Goal: Task Accomplishment & Management: Complete application form

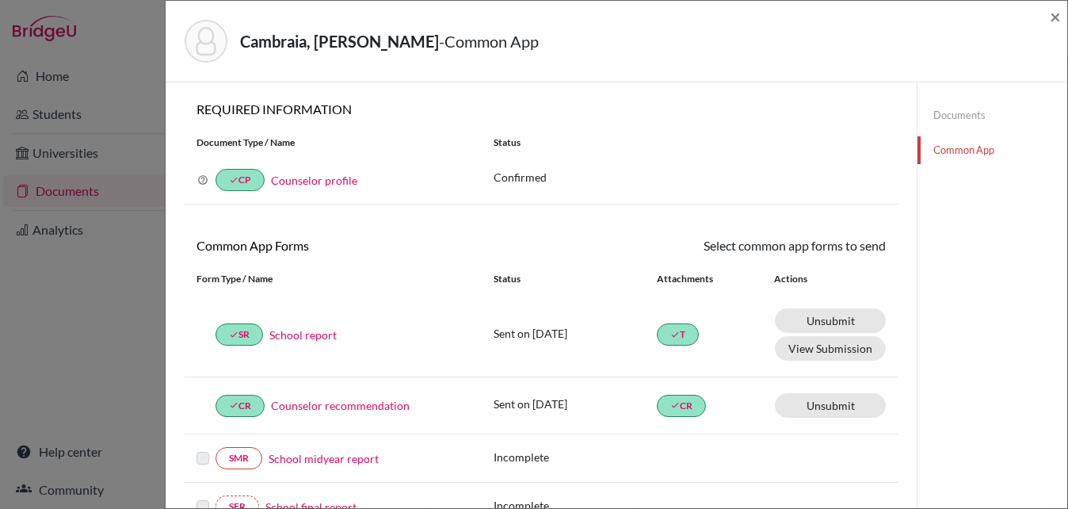
scroll to position [19, 0]
click at [1050, 17] on span "×" at bounding box center [1055, 16] width 11 height 23
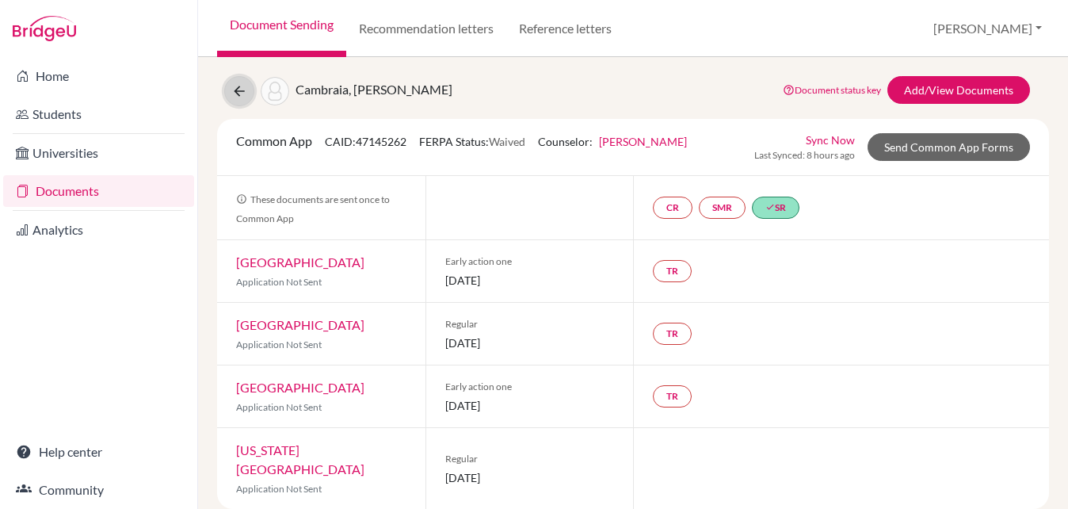
click at [234, 87] on icon at bounding box center [239, 91] width 16 height 16
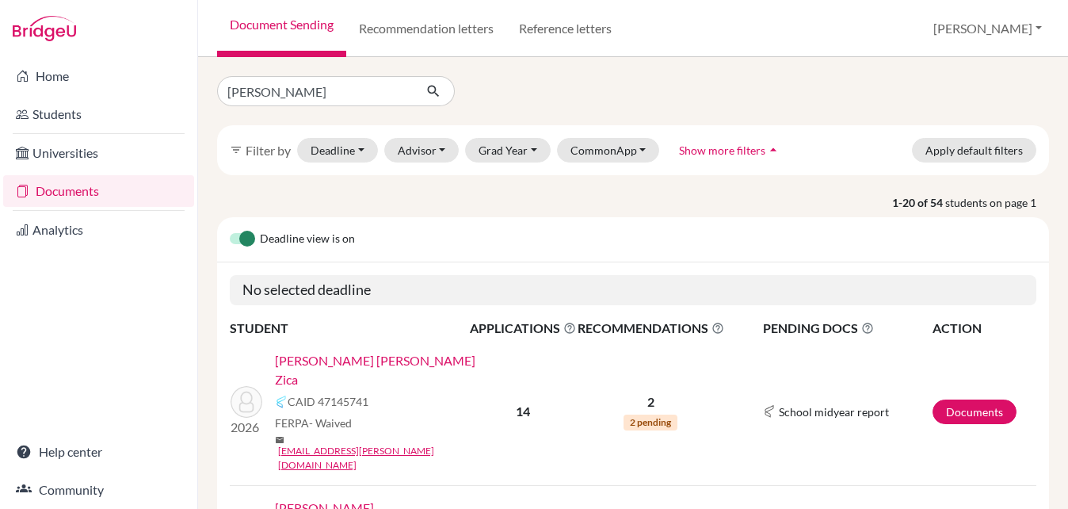
type input "Ana clara"
click button "submit" at bounding box center [434, 91] width 42 height 30
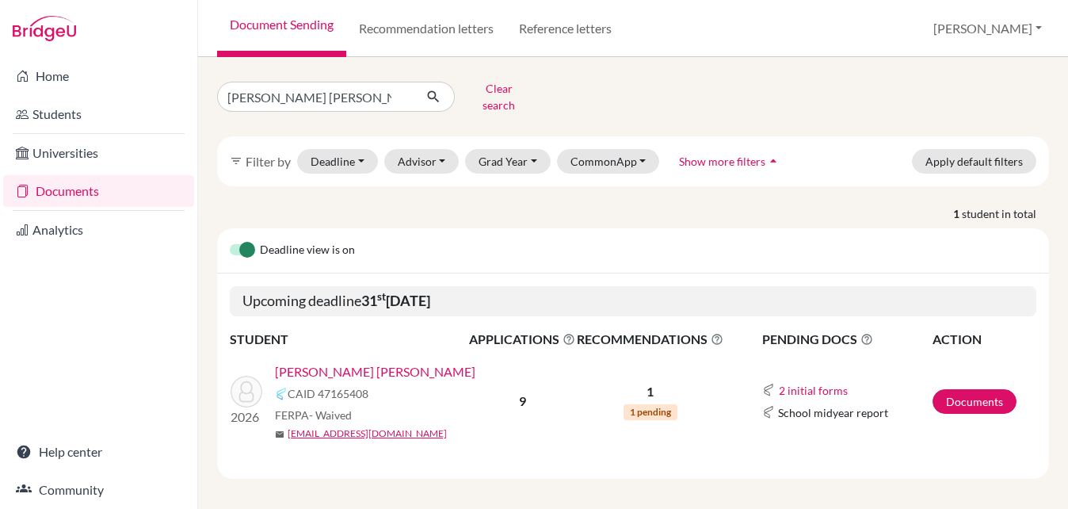
click at [380, 362] on link "[PERSON_NAME] [PERSON_NAME]" at bounding box center [375, 371] width 200 height 19
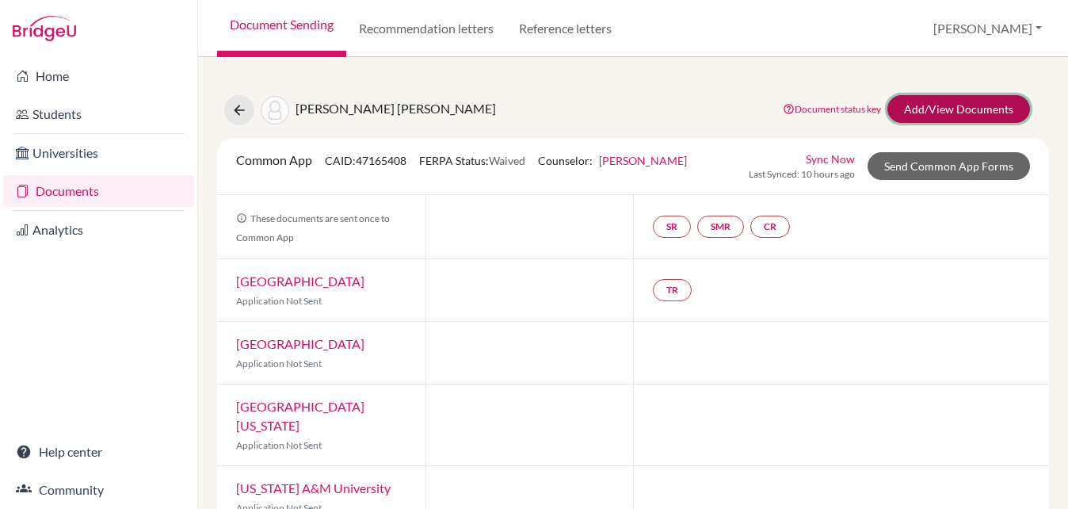
click at [927, 116] on link "Add/View Documents" at bounding box center [958, 109] width 143 height 28
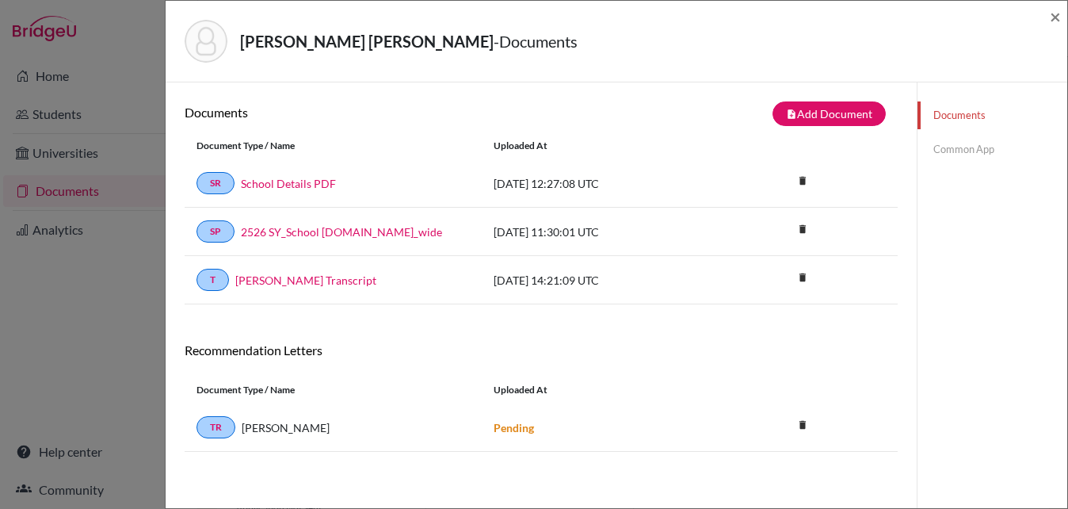
click at [962, 151] on link "Common App" at bounding box center [992, 149] width 150 height 28
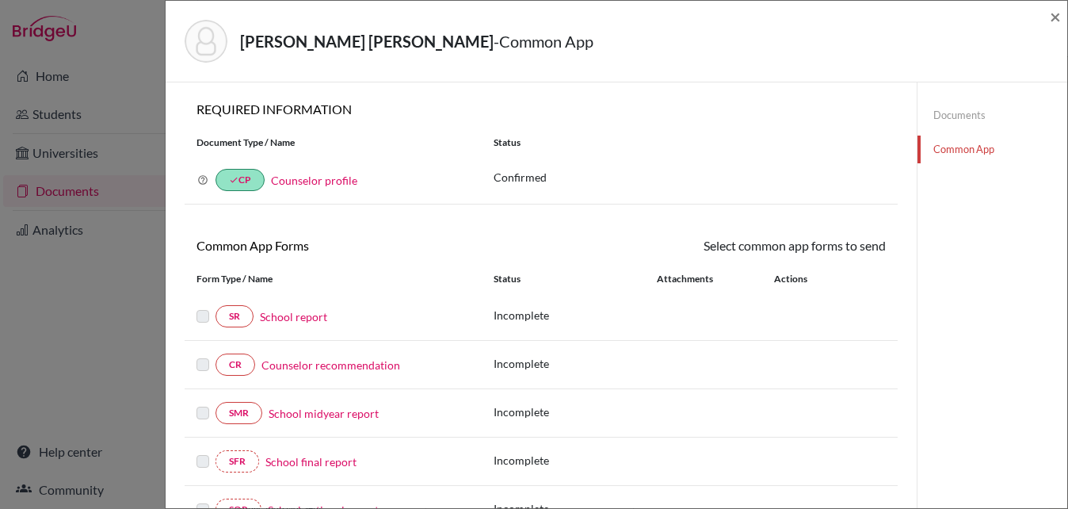
click at [287, 313] on link "School report" at bounding box center [293, 316] width 67 height 17
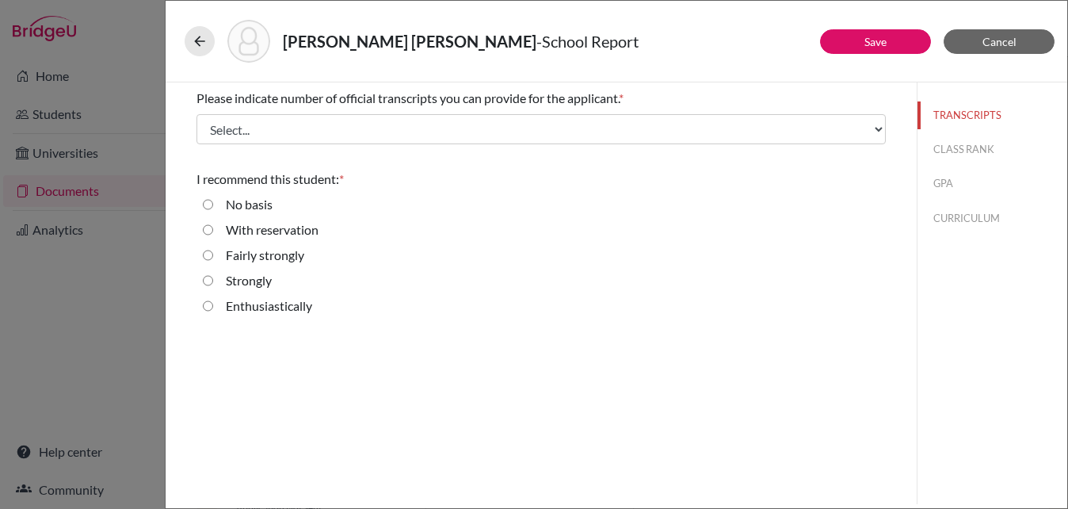
click at [250, 283] on label "Strongly" at bounding box center [249, 280] width 46 height 19
click at [213, 283] on input "Strongly" at bounding box center [208, 280] width 10 height 19
radio input "true"
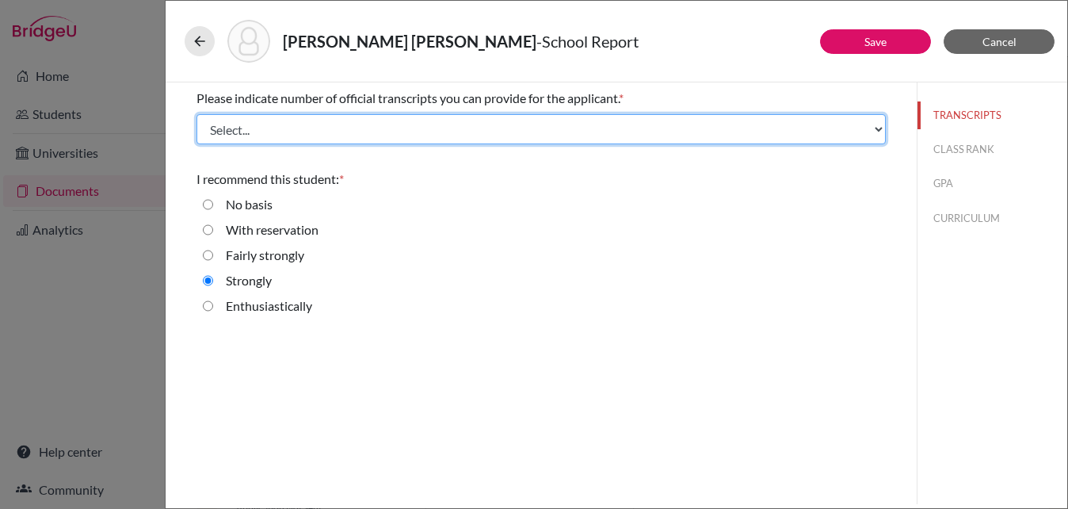
click at [333, 123] on select "Select... 1 2 3 4" at bounding box center [540, 129] width 689 height 30
select select "1"
click at [196, 114] on select "Select... 1 2 3 4" at bounding box center [540, 129] width 689 height 30
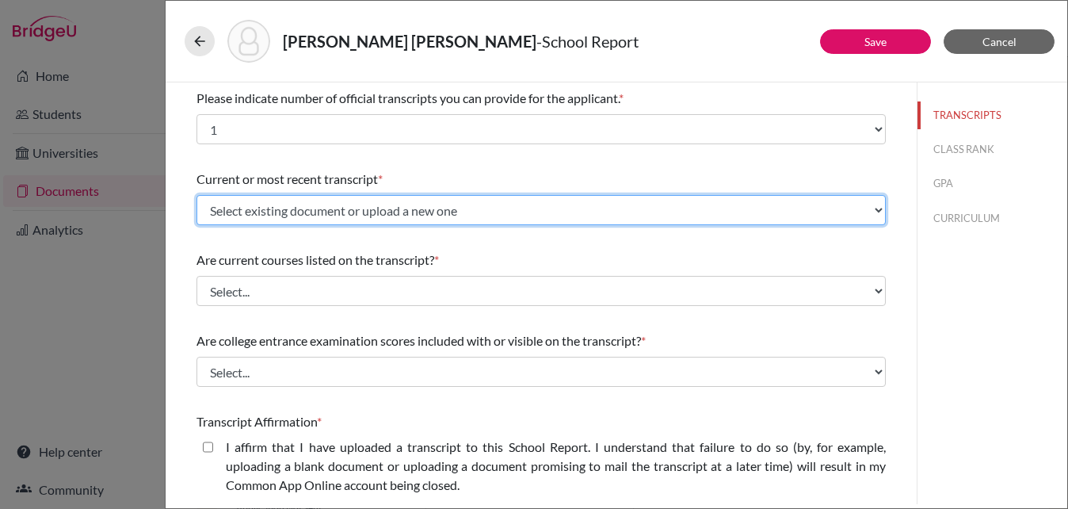
click at [359, 215] on select "Select existing document or upload a new one [PERSON_NAME] Transcript Upload Ne…" at bounding box center [540, 210] width 689 height 30
select select "656721"
click at [196, 195] on select "Select existing document or upload a new one [PERSON_NAME] Transcript Upload Ne…" at bounding box center [540, 210] width 689 height 30
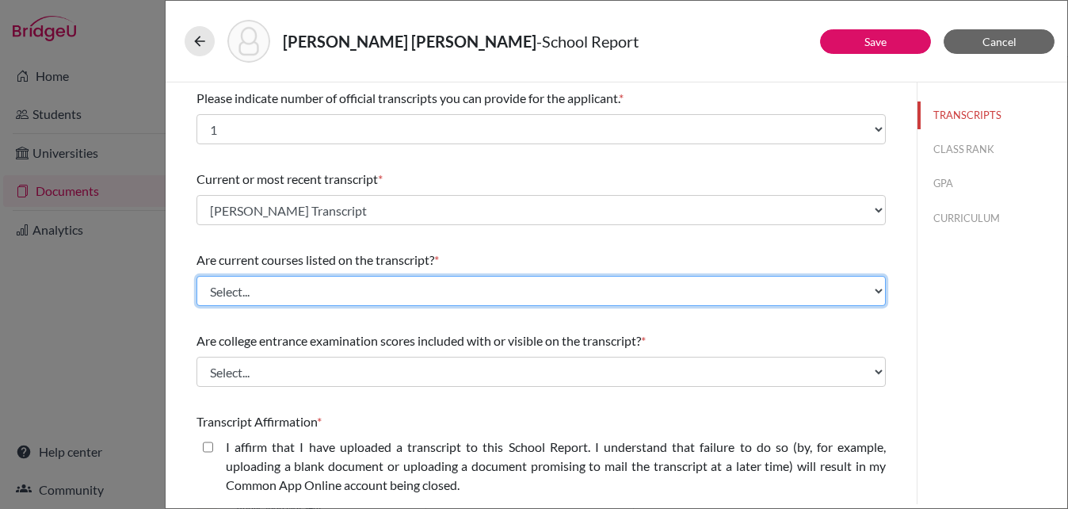
click at [331, 292] on select "Select... Yes No" at bounding box center [540, 291] width 689 height 30
select select "0"
click at [196, 276] on select "Select... Yes No" at bounding box center [540, 291] width 689 height 30
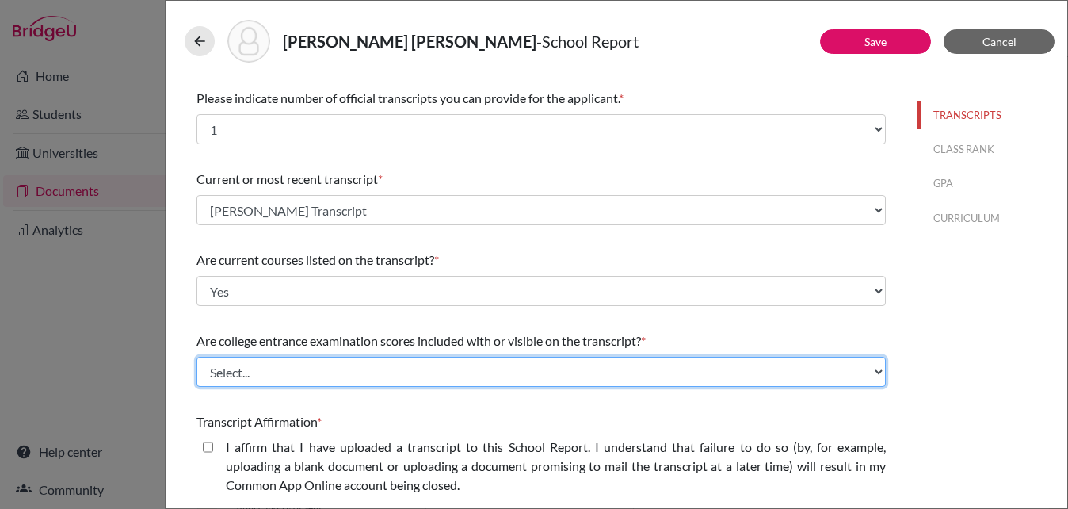
click at [314, 372] on select "Select... Yes No" at bounding box center [540, 371] width 689 height 30
select select "1"
click at [196, 356] on select "Select... Yes No" at bounding box center [540, 371] width 689 height 30
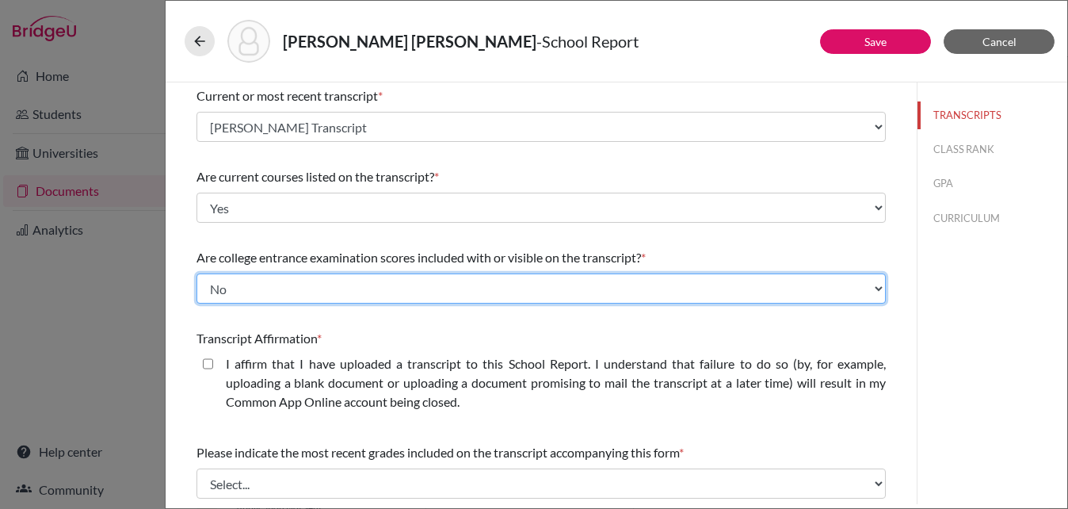
scroll to position [122, 0]
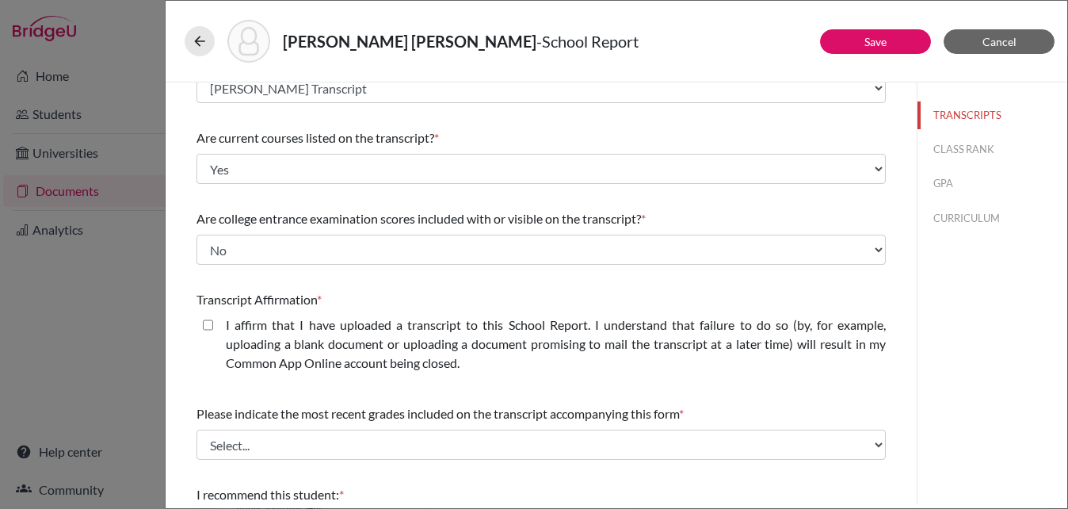
click at [211, 326] on closed\ "I affirm that I have uploaded a transcript to this School Report. I understand …" at bounding box center [208, 324] width 10 height 19
checkbox closed\ "true"
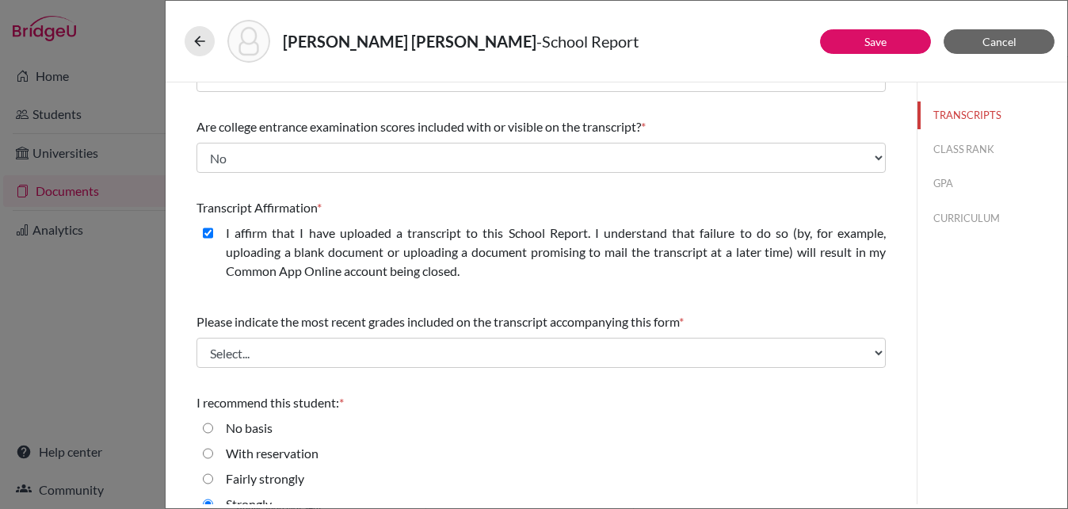
scroll to position [227, 0]
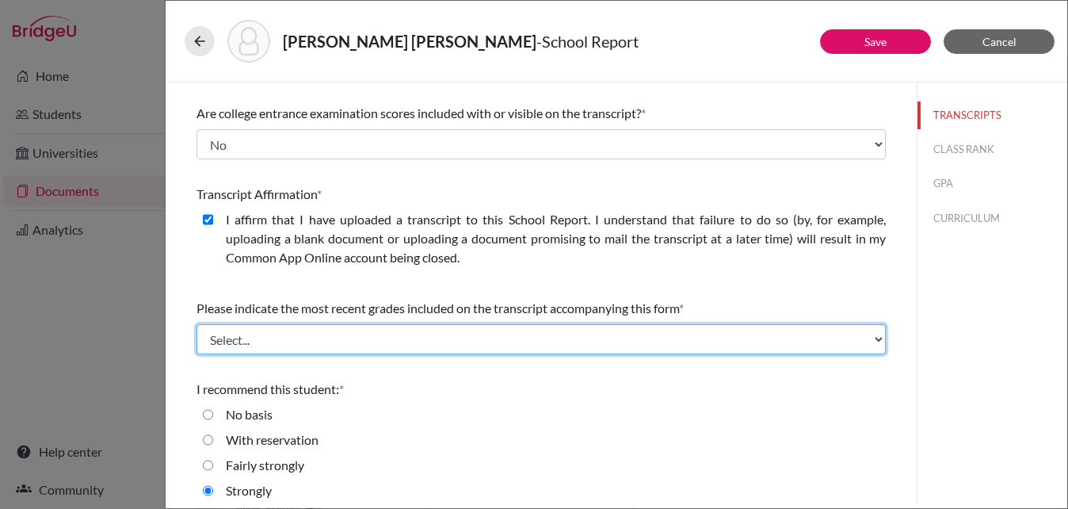
click at [302, 341] on select "Select... Final junior year grades 1st Quarter senior year grades 2nd Quarter/1…" at bounding box center [540, 339] width 689 height 30
select select "0"
click at [196, 324] on select "Select... Final junior year grades 1st Quarter senior year grades 2nd Quarter/1…" at bounding box center [540, 339] width 689 height 30
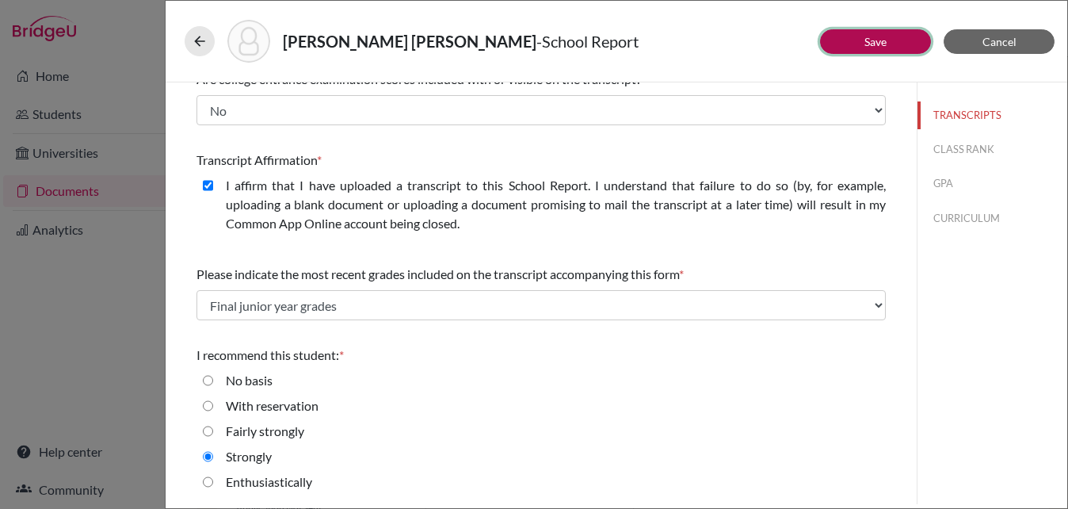
click at [869, 47] on link "Save" at bounding box center [875, 41] width 22 height 13
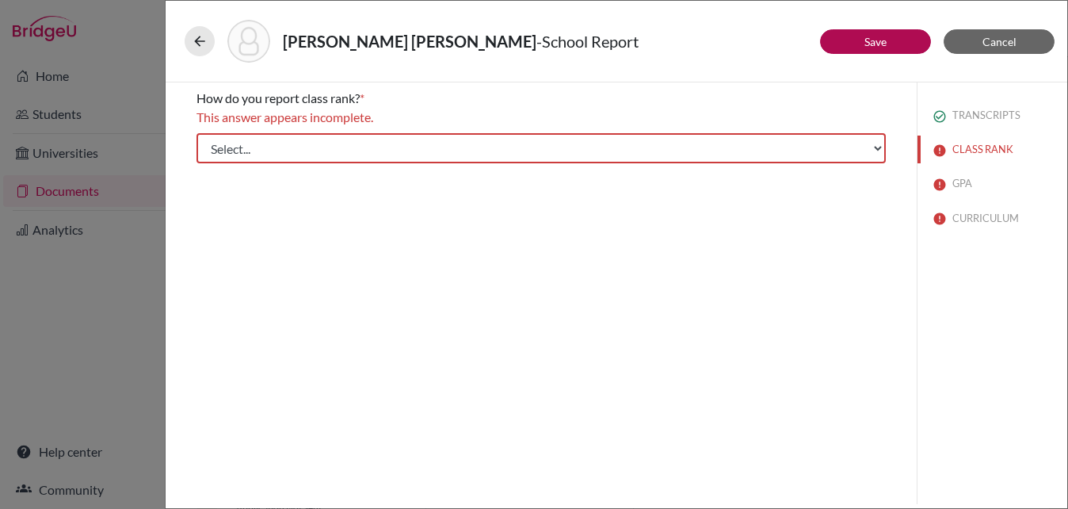
scroll to position [0, 0]
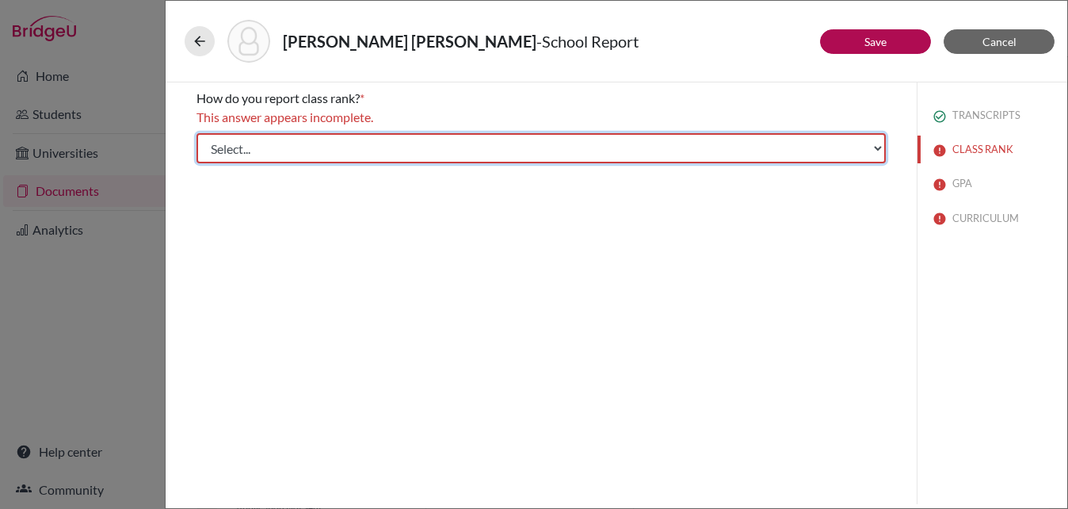
click at [354, 139] on select "Select... Exact Decile Quintile Quartile None" at bounding box center [540, 148] width 689 height 30
select select "5"
click at [196, 133] on select "Select... Exact Decile Quintile Quartile None" at bounding box center [540, 148] width 689 height 30
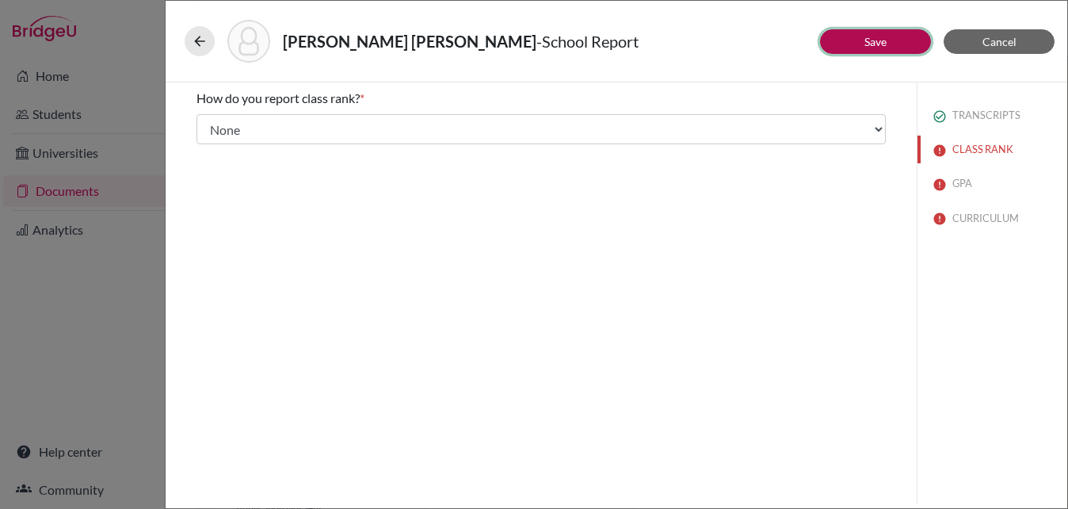
click at [861, 32] on button "Save" at bounding box center [875, 41] width 111 height 25
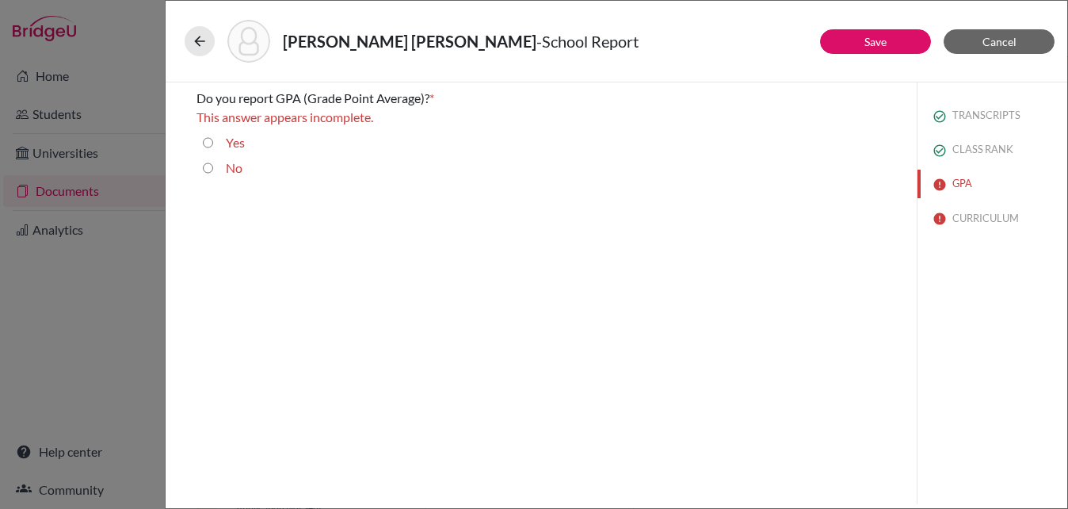
click at [212, 144] on input "Yes" at bounding box center [208, 142] width 10 height 19
radio input "true"
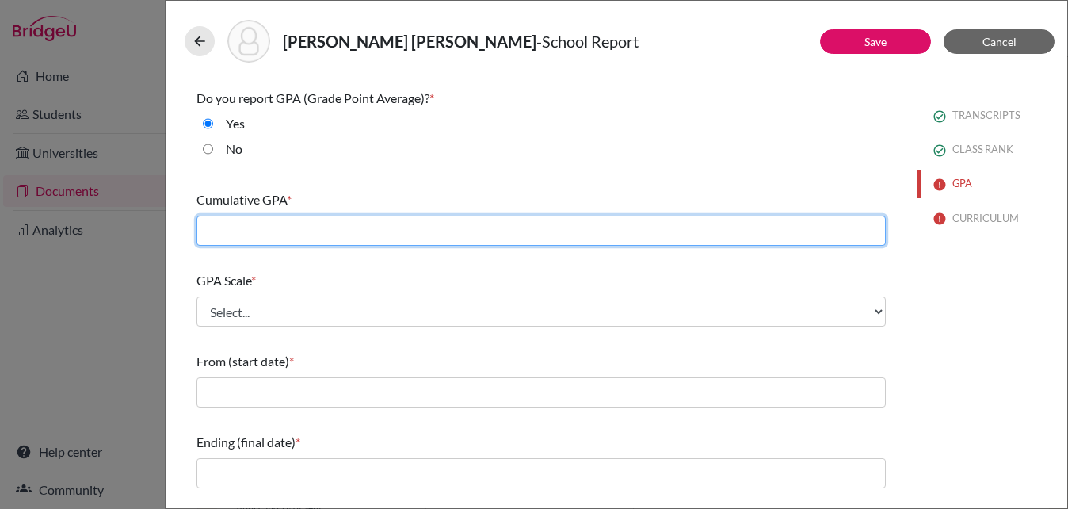
click at [233, 235] on input "text" at bounding box center [540, 230] width 689 height 30
type input "4.17"
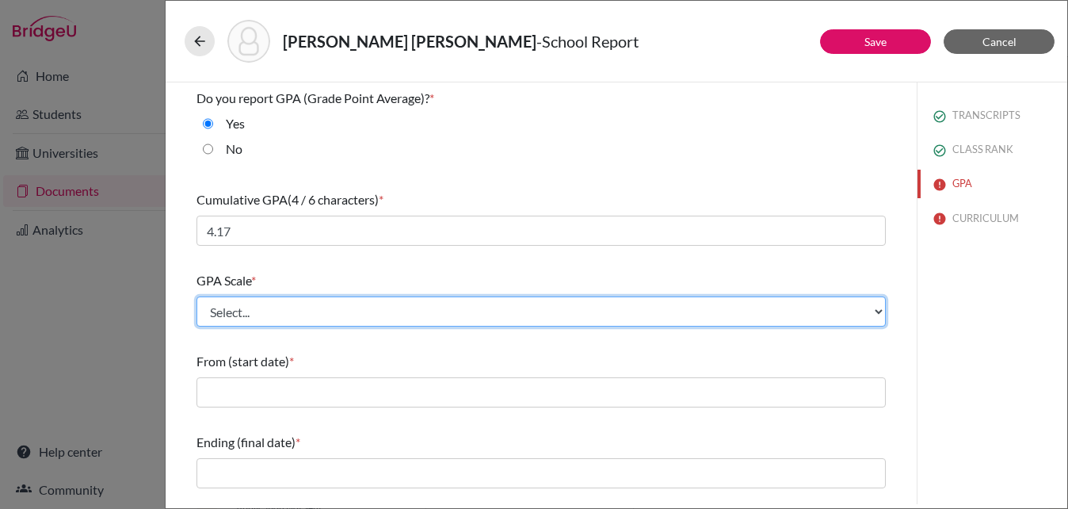
click at [228, 322] on select "Select... 4 5 6 7 8 9 10 11 12 13 14 15 16 17 18 19 20 100" at bounding box center [540, 311] width 689 height 30
select select "4"
click at [196, 296] on select "Select... 4 5 6 7 8 9 10 11 12 13 14 15 16 17 18 19 20 100" at bounding box center [540, 311] width 689 height 30
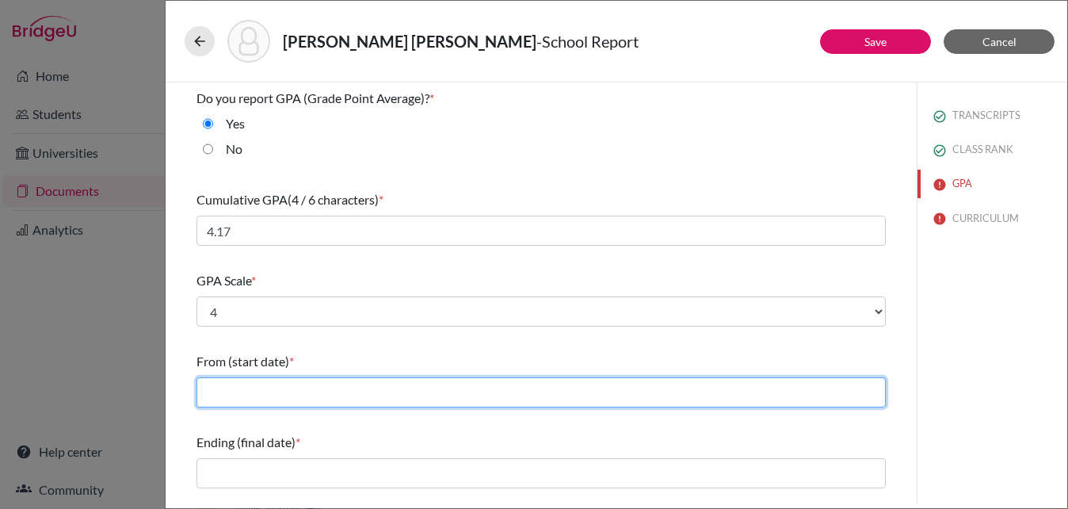
click at [241, 400] on input "text" at bounding box center [540, 392] width 689 height 30
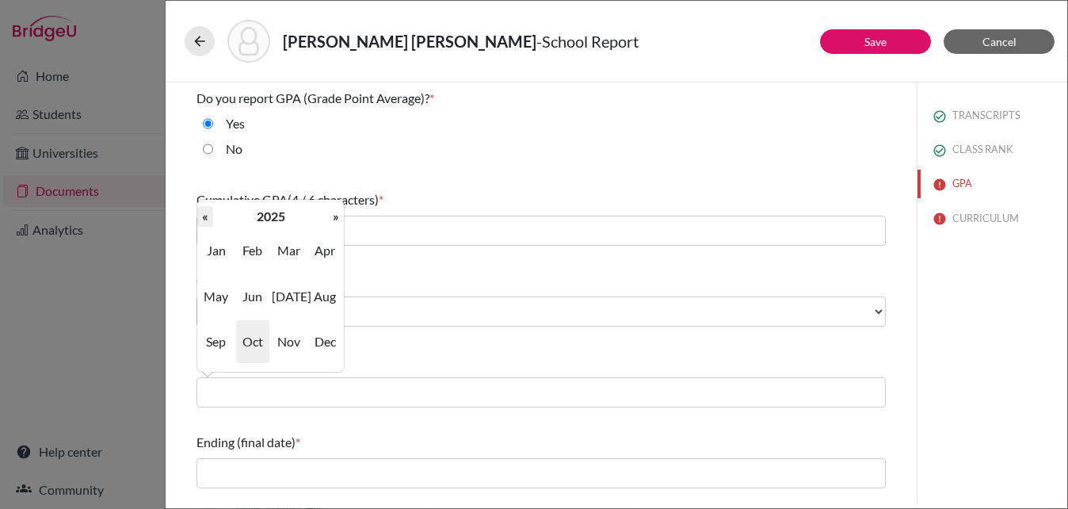
click at [207, 215] on th "«" at bounding box center [205, 216] width 16 height 21
click at [326, 300] on span "Aug" at bounding box center [324, 296] width 33 height 43
type input "08/2022"
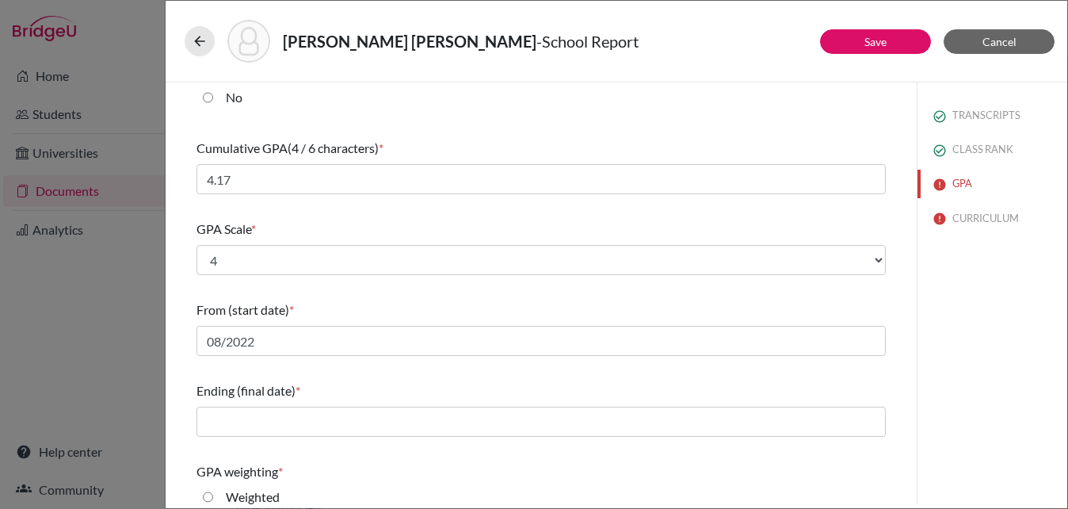
scroll to position [57, 0]
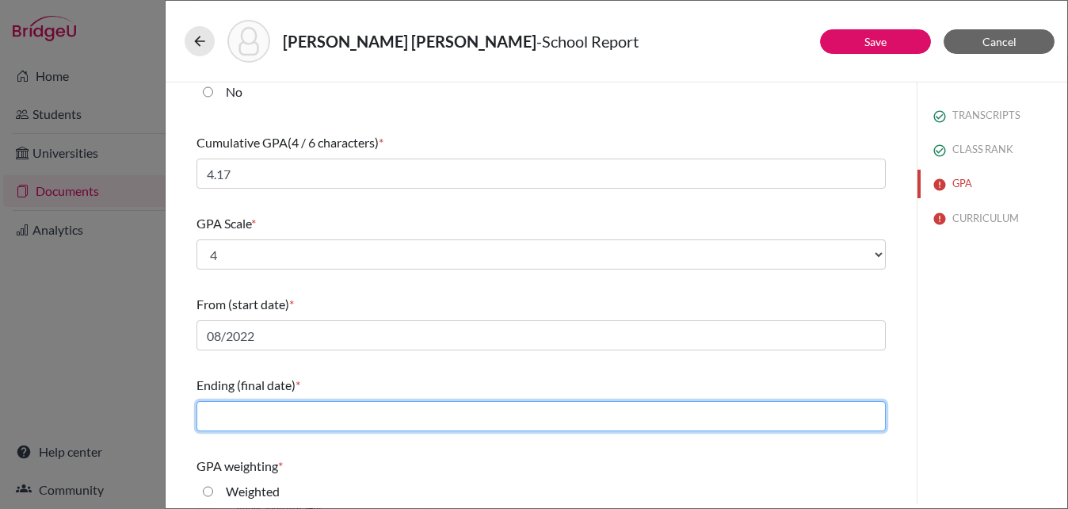
click at [314, 423] on input "text" at bounding box center [540, 416] width 689 height 30
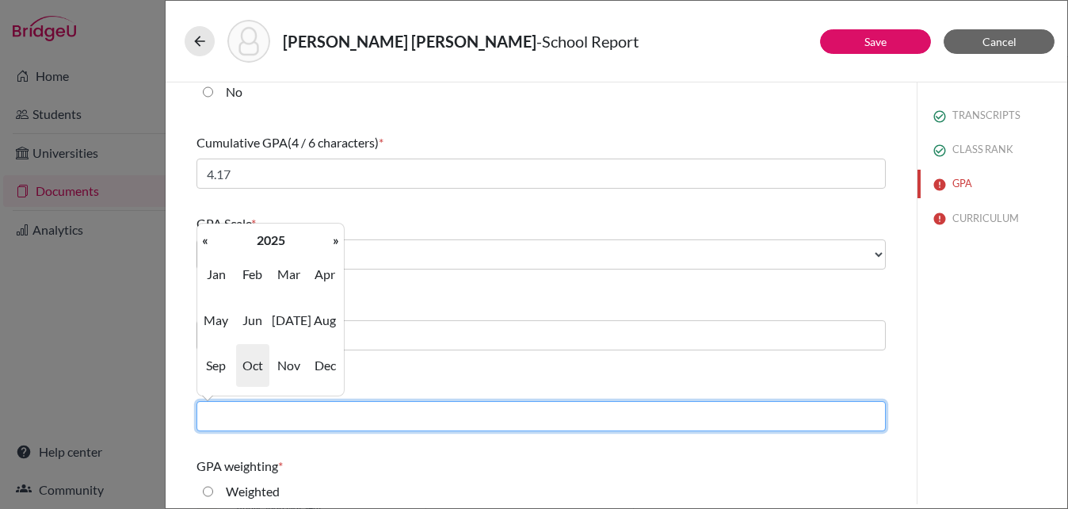
type input "05/2026"
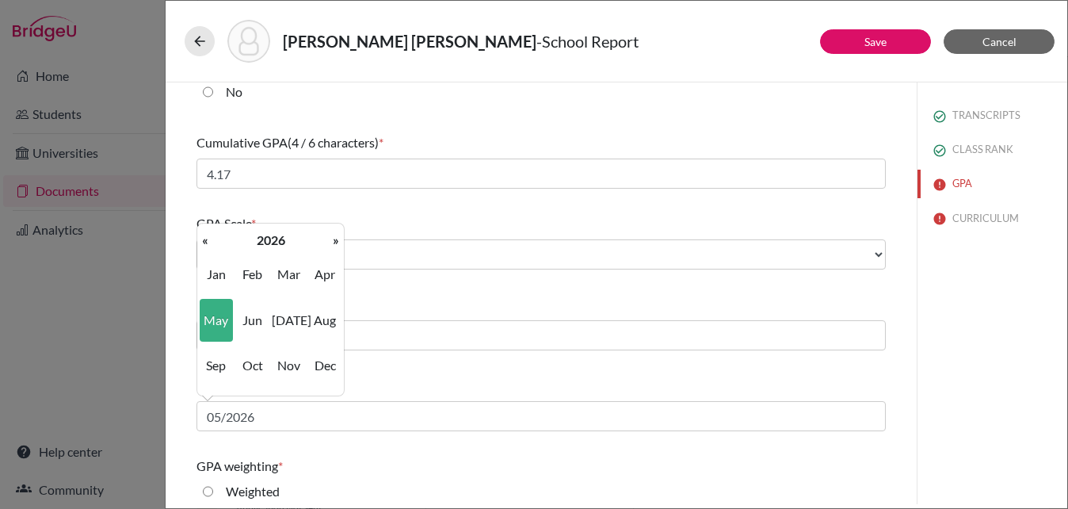
click at [212, 315] on span "May" at bounding box center [216, 320] width 33 height 43
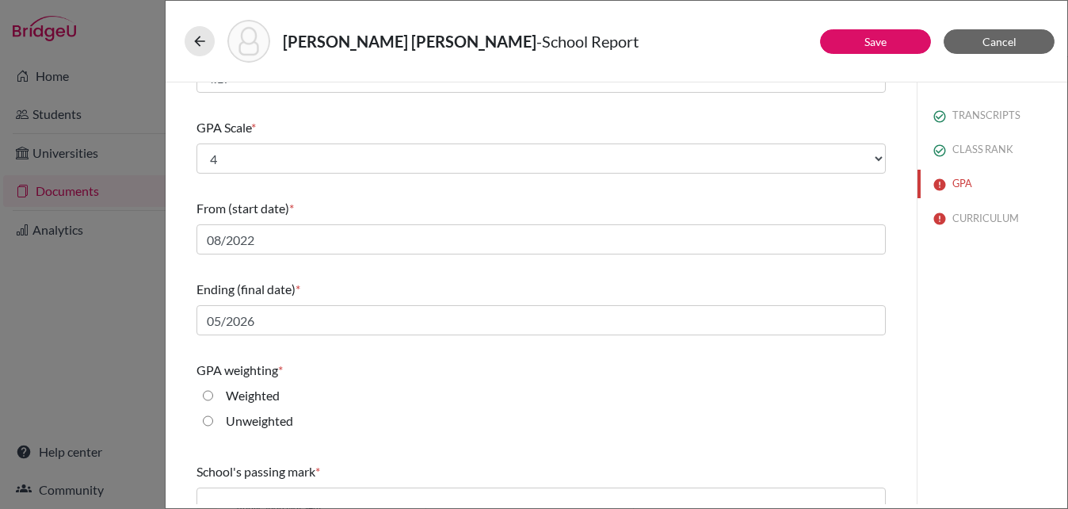
scroll to position [192, 0]
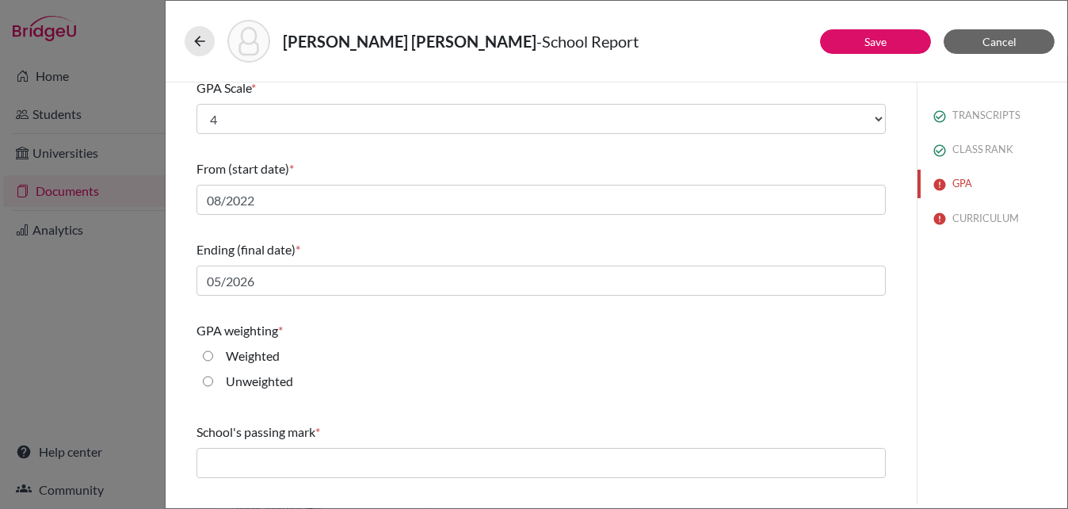
click at [206, 352] on input "Weighted" at bounding box center [208, 355] width 10 height 19
radio input "true"
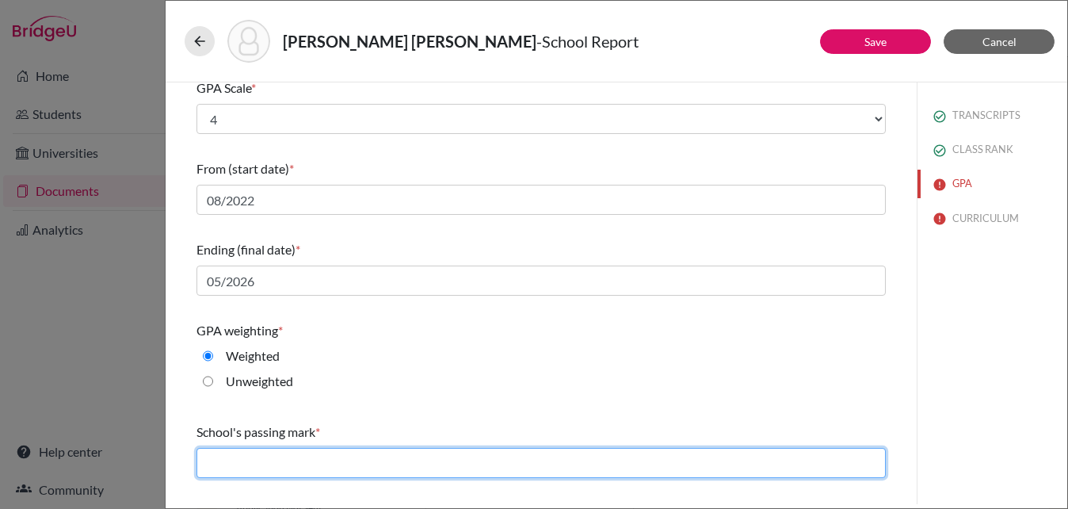
click at [234, 459] on input "text" at bounding box center [540, 463] width 689 height 30
type input "60"
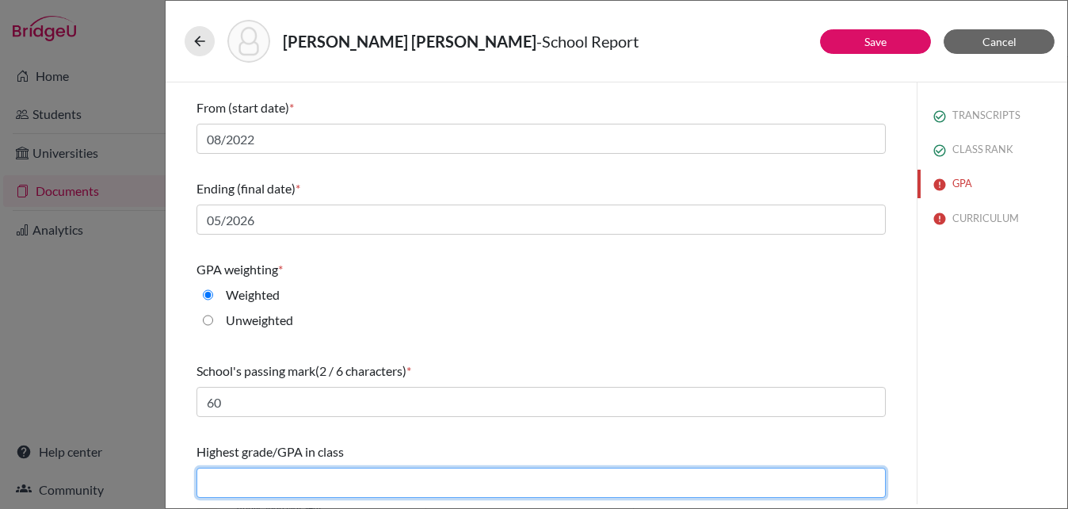
click at [323, 489] on input "text" at bounding box center [540, 482] width 689 height 30
type input "4.43"
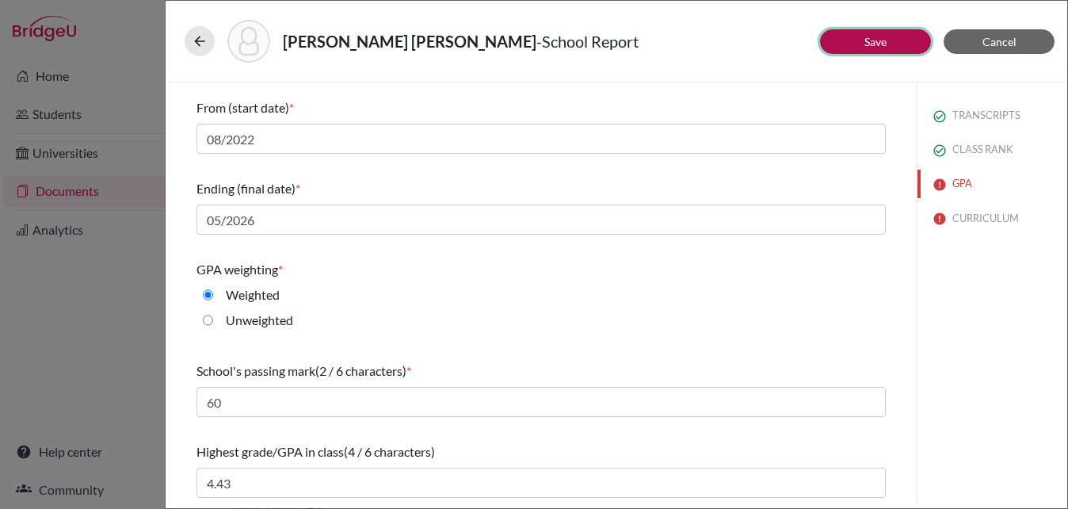
click at [855, 43] on button "Save" at bounding box center [875, 41] width 111 height 25
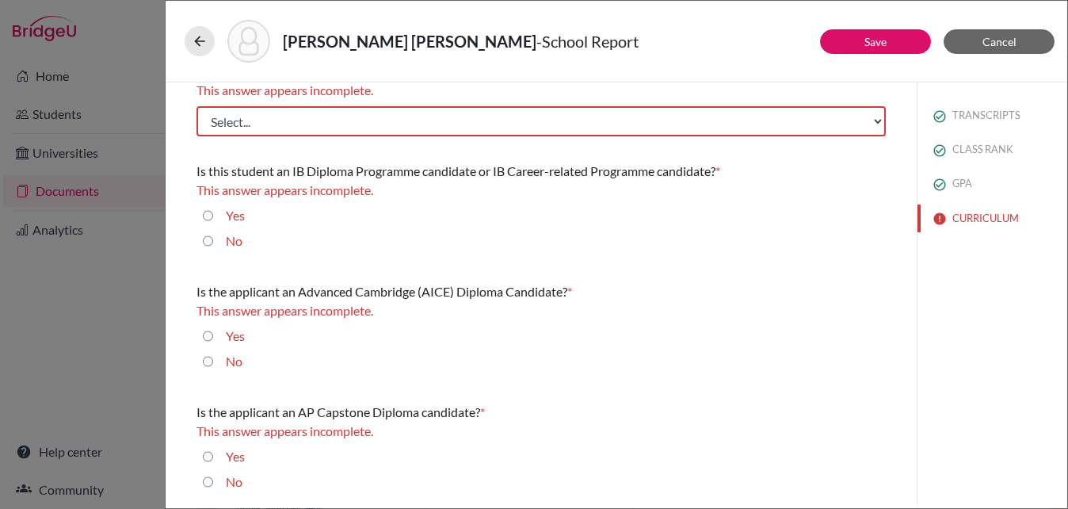
scroll to position [0, 0]
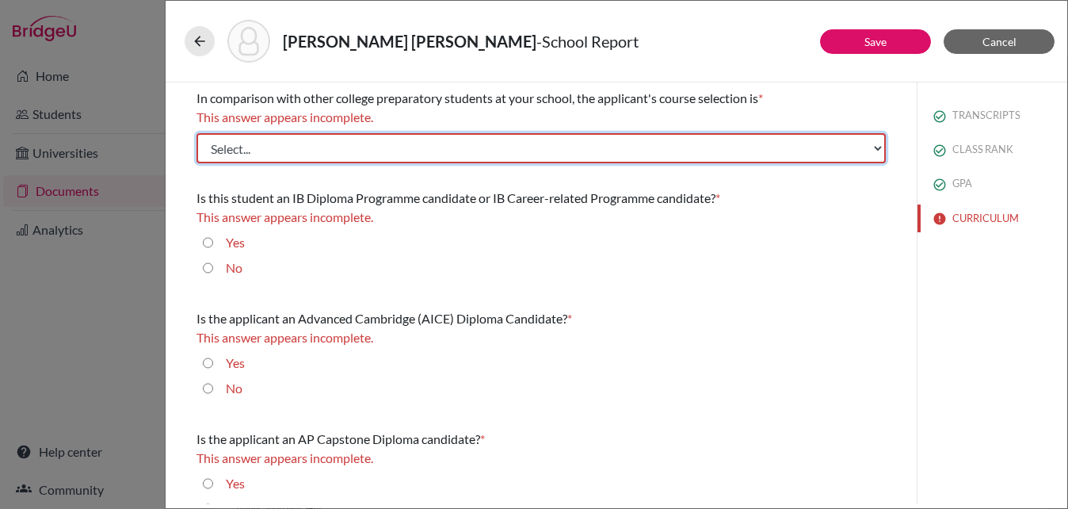
click at [322, 147] on select "Select... Less than demanding Average [PERSON_NAME] Very demanding Most demandi…" at bounding box center [540, 148] width 689 height 30
select select "2"
click at [196, 133] on select "Select... Less than demanding Average [PERSON_NAME] Very demanding Most demandi…" at bounding box center [540, 148] width 689 height 30
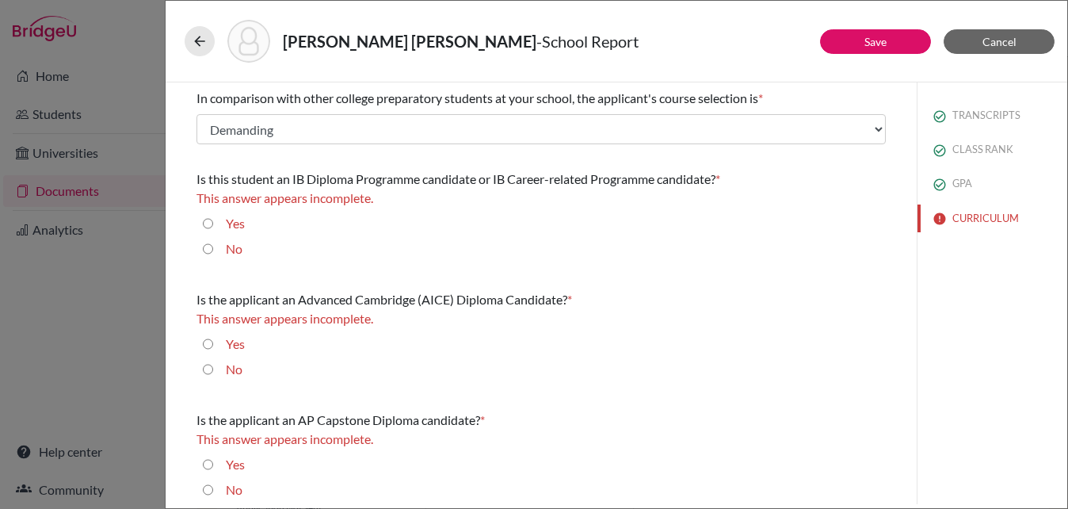
click at [210, 248] on input "No" at bounding box center [208, 248] width 10 height 19
radio input "true"
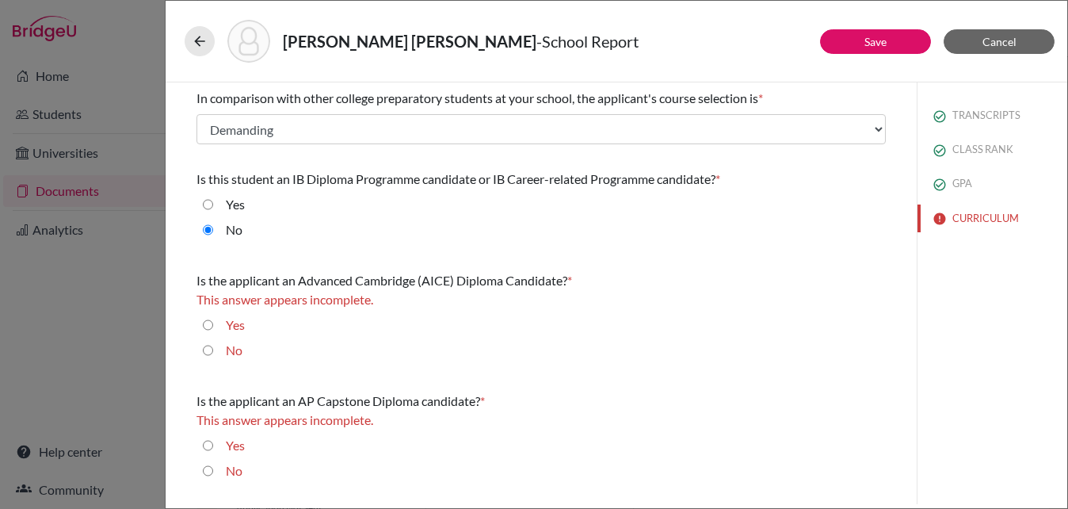
click at [209, 343] on input "No" at bounding box center [208, 350] width 10 height 19
radio input "true"
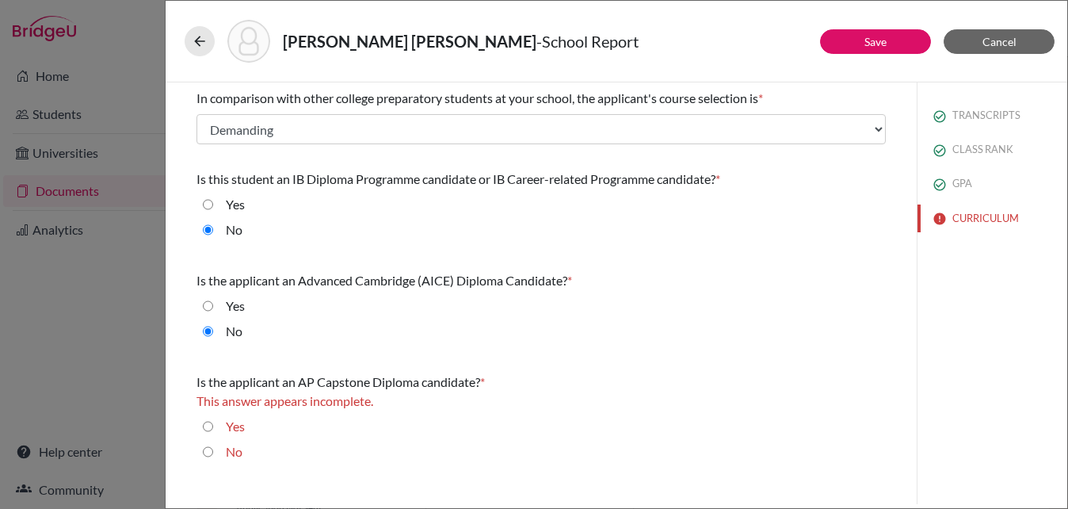
click at [208, 422] on input "Yes" at bounding box center [208, 426] width 10 height 19
radio input "true"
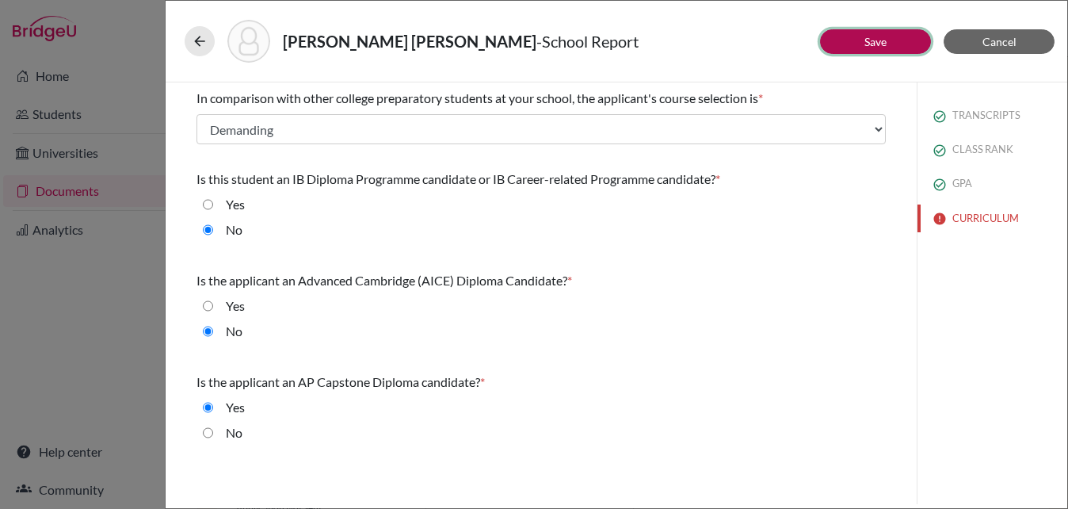
click at [861, 50] on button "Save" at bounding box center [875, 41] width 111 height 25
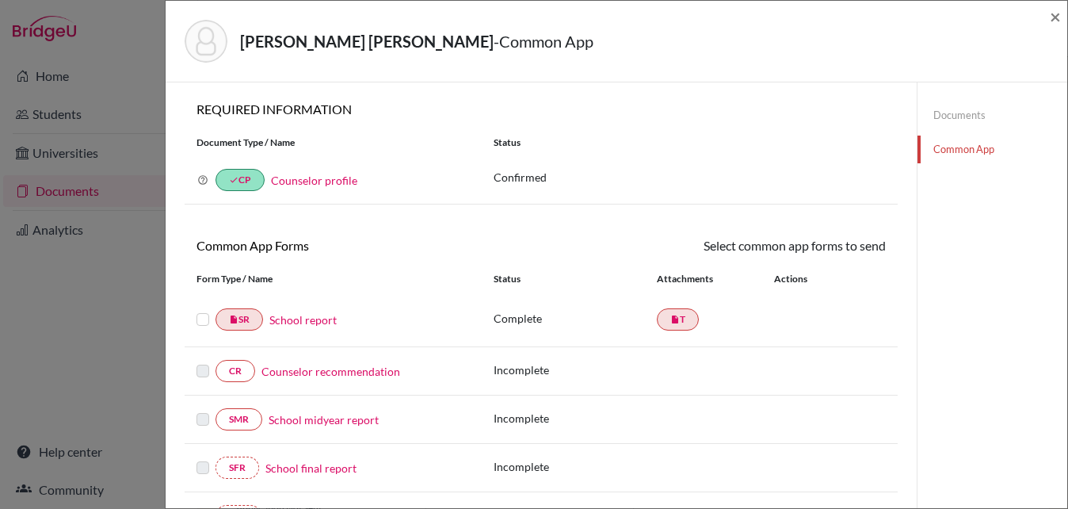
click at [204, 310] on label at bounding box center [202, 310] width 13 height 0
click at [0, 0] on input "checkbox" at bounding box center [0, 0] width 0 height 0
click at [859, 248] on link "Send" at bounding box center [853, 248] width 66 height 25
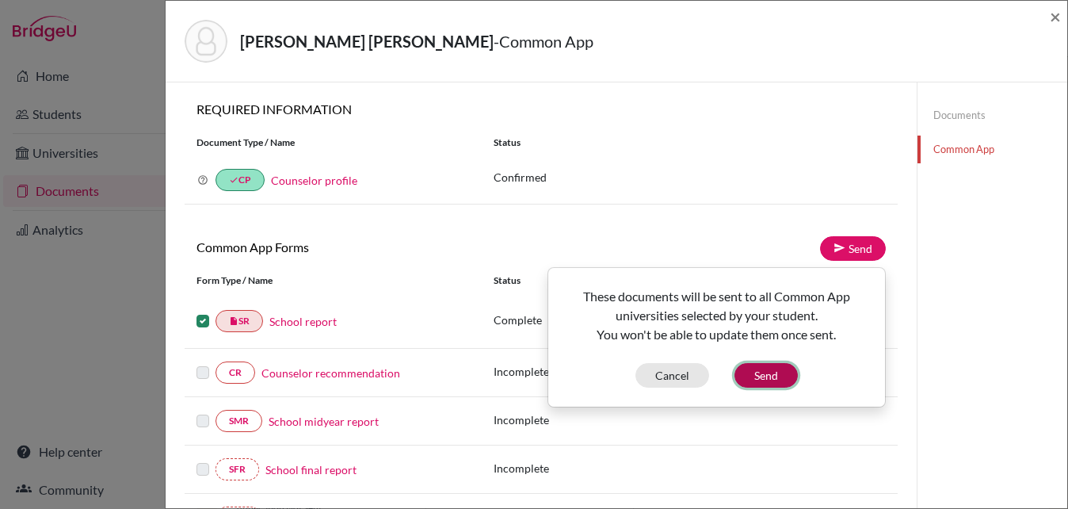
click at [780, 379] on button "Send" at bounding box center [765, 375] width 63 height 25
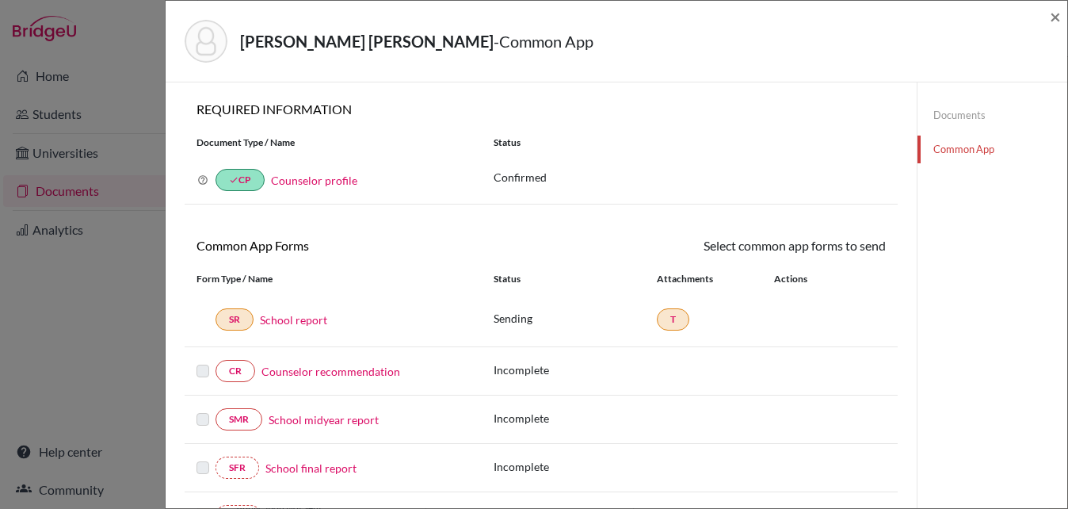
click at [305, 371] on link "Counselor recommendation" at bounding box center [330, 371] width 139 height 17
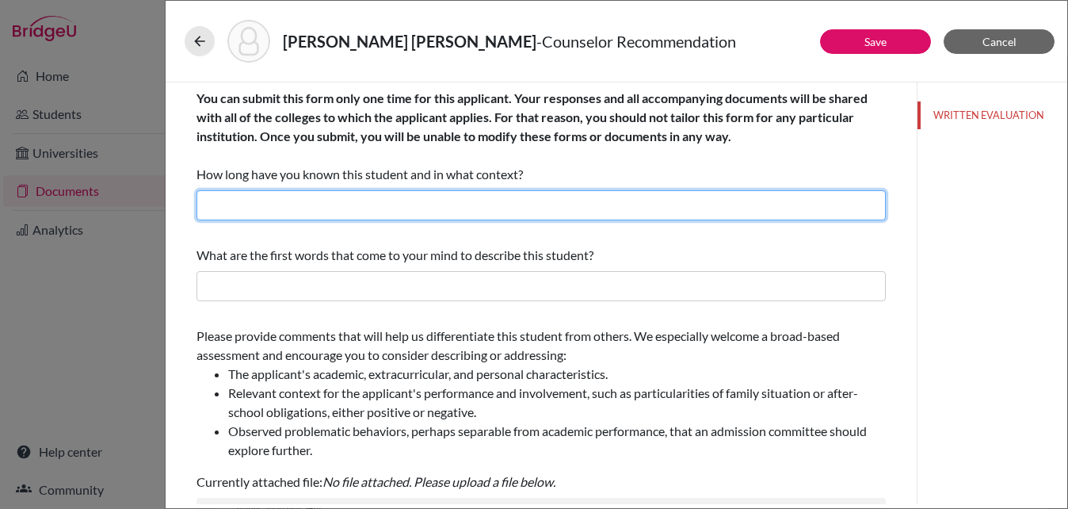
click at [323, 208] on input "text" at bounding box center [540, 205] width 689 height 30
type input "4 years as the high school counselor"
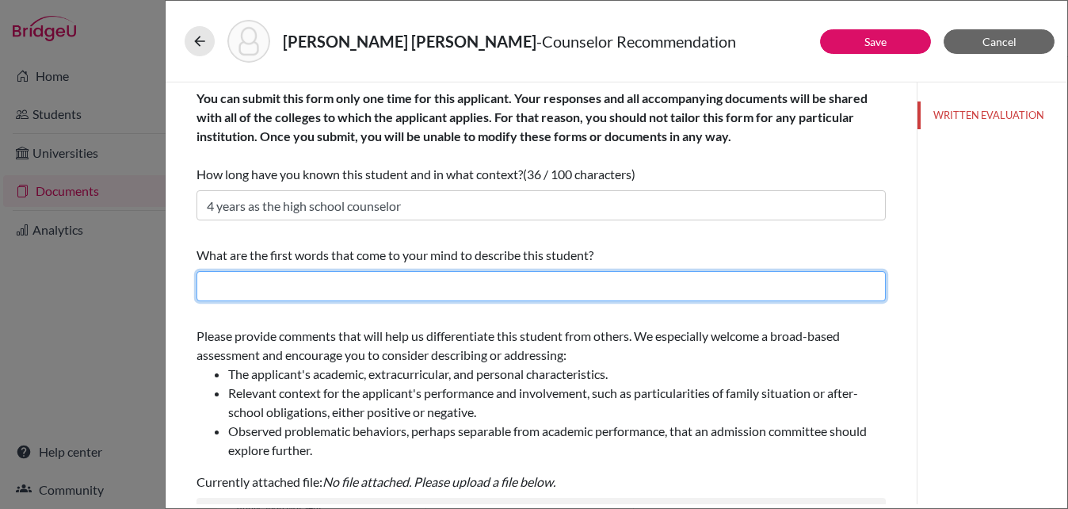
click at [320, 282] on input "text" at bounding box center [540, 286] width 689 height 30
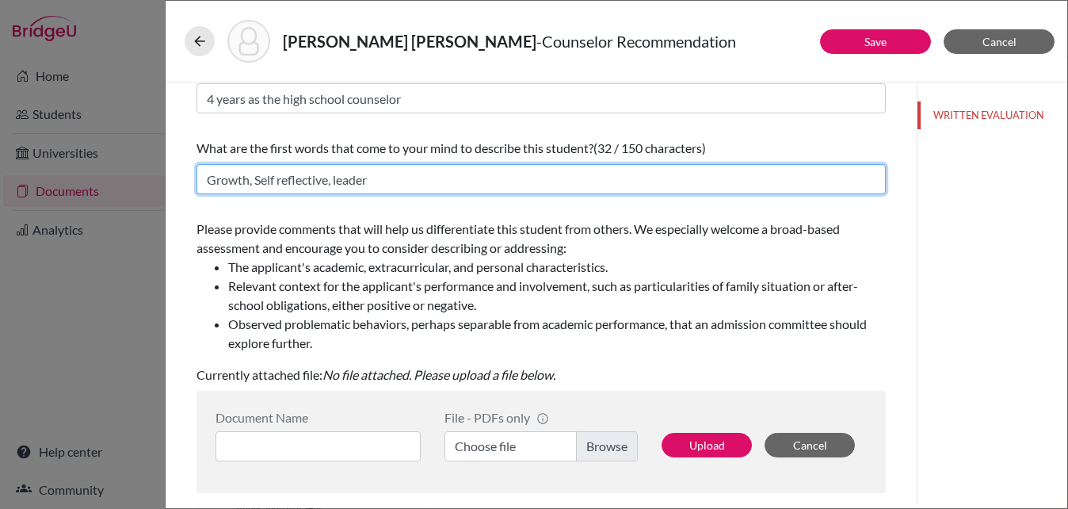
scroll to position [121, 0]
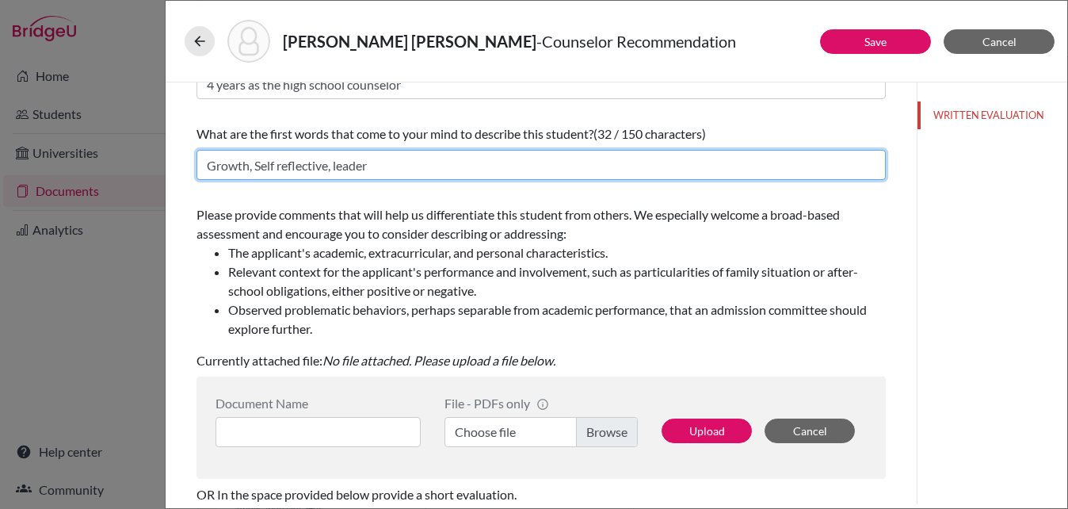
type input "Growth, Self reflective, leader"
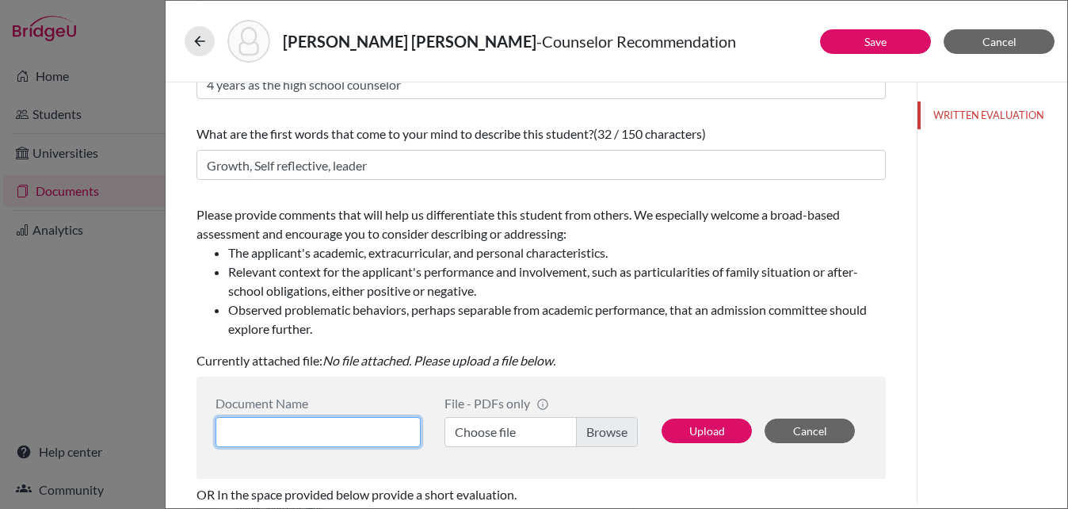
click at [333, 428] on input at bounding box center [317, 432] width 205 height 30
paste input "logo [PERSON_NAME] COLLEGE COUNSELOR / EDUCATIONAL COUNSELOR [PHONE_NUMBER] [DO…"
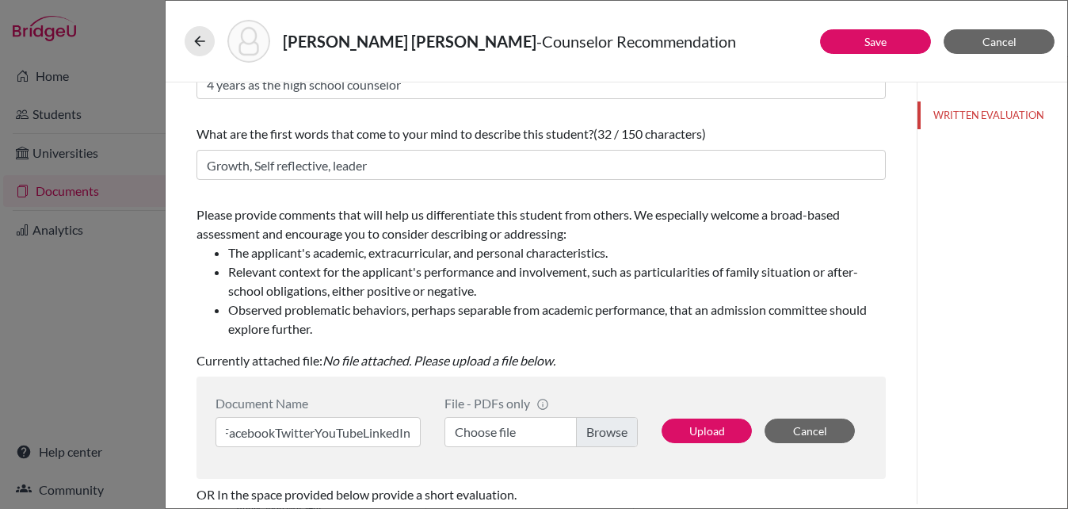
scroll to position [0, 0]
drag, startPoint x: 416, startPoint y: 43, endPoint x: 354, endPoint y: 43, distance: 61.8
click at [353, 44] on strong "[PERSON_NAME] [PERSON_NAME]" at bounding box center [409, 41] width 253 height 19
copy strong "[PERSON_NAME] [PERSON_NAME]"
click at [371, 424] on input "logo [PERSON_NAME] COLLEGE COUNSELOR / EDUCATIONAL COUNSELOR [PHONE_NUMBER] [DO…" at bounding box center [317, 432] width 205 height 30
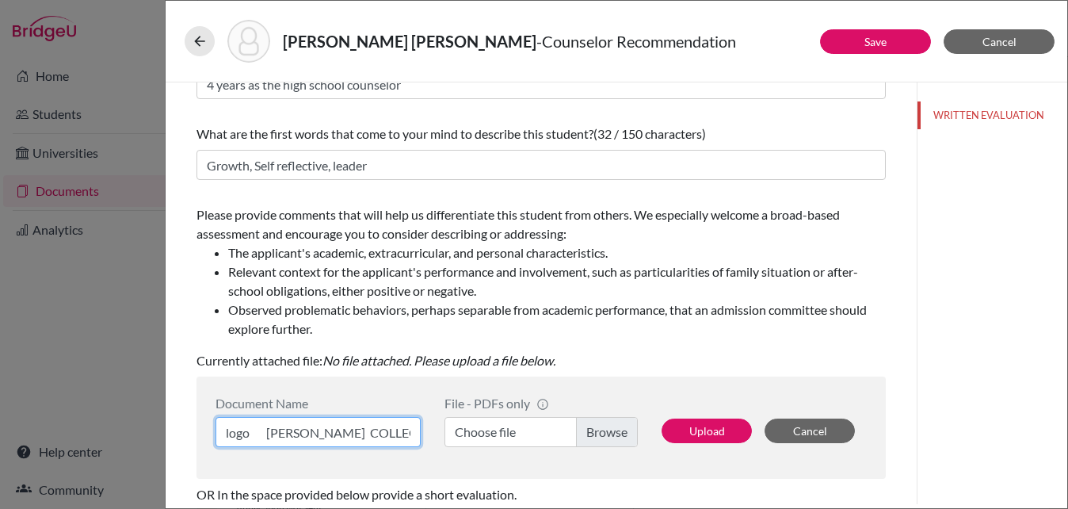
paste input "[PERSON_NAME] [PERSON_NAME]"
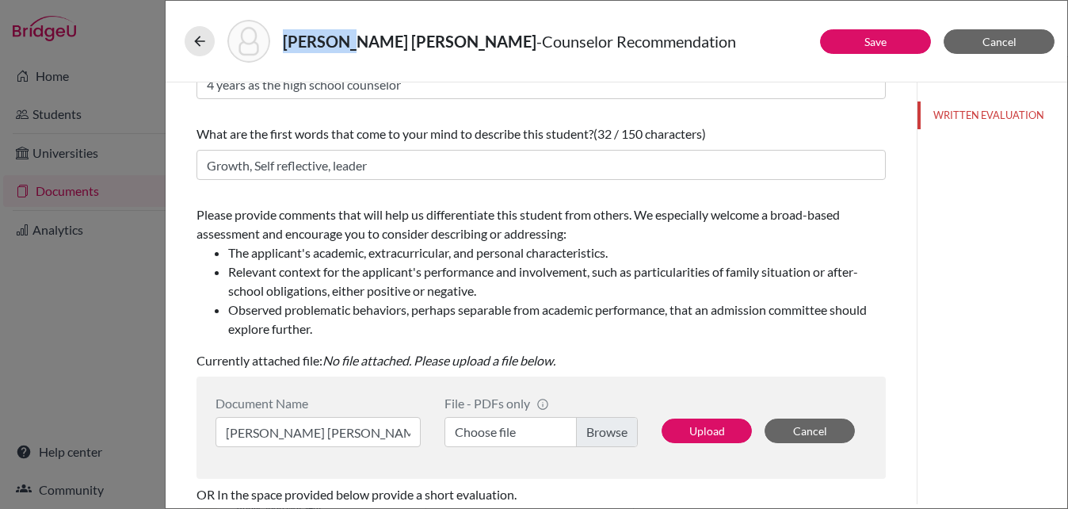
drag, startPoint x: 344, startPoint y: 44, endPoint x: 284, endPoint y: 43, distance: 59.4
click at [284, 43] on strong "[PERSON_NAME] [PERSON_NAME]" at bounding box center [409, 41] width 253 height 19
copy strong "Quintao,"
click at [315, 433] on input "[PERSON_NAME] [PERSON_NAME]" at bounding box center [317, 432] width 205 height 30
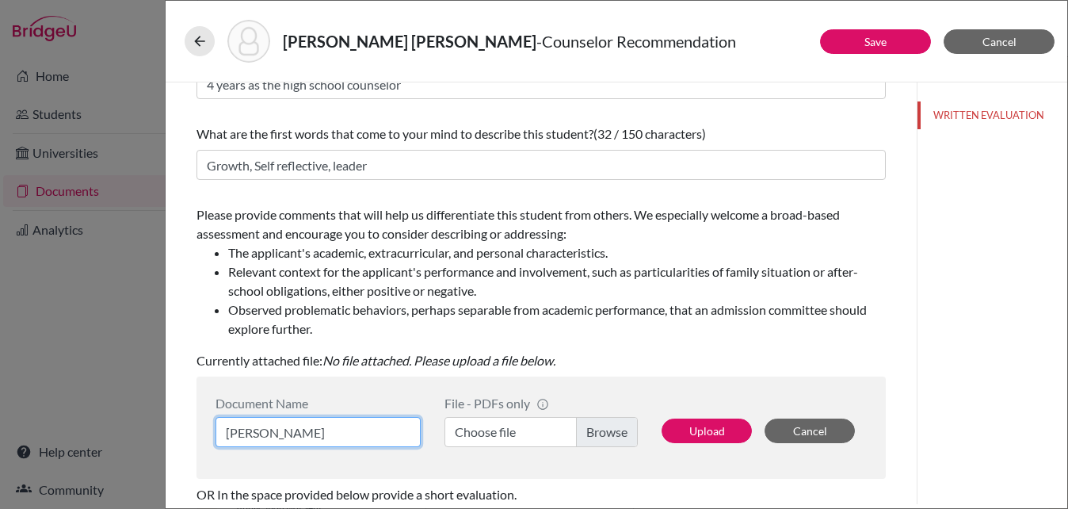
paste input "Quintao,"
click at [388, 430] on input "[PERSON_NAME]" at bounding box center [317, 432] width 205 height 30
type input "[PERSON_NAME] rec"
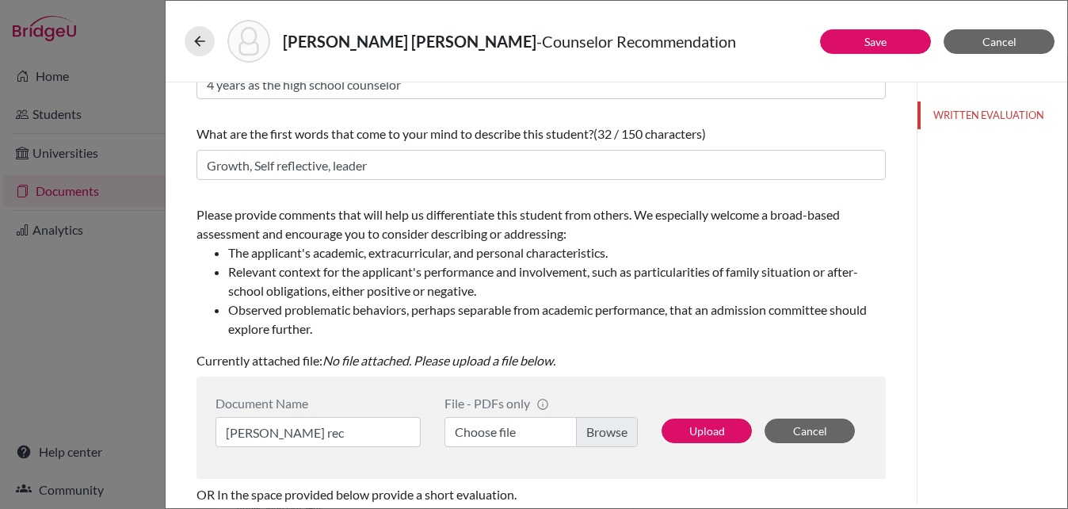
click at [603, 432] on label "Choose file" at bounding box center [540, 432] width 193 height 30
click at [603, 432] on input "Choose file" at bounding box center [540, 432] width 193 height 30
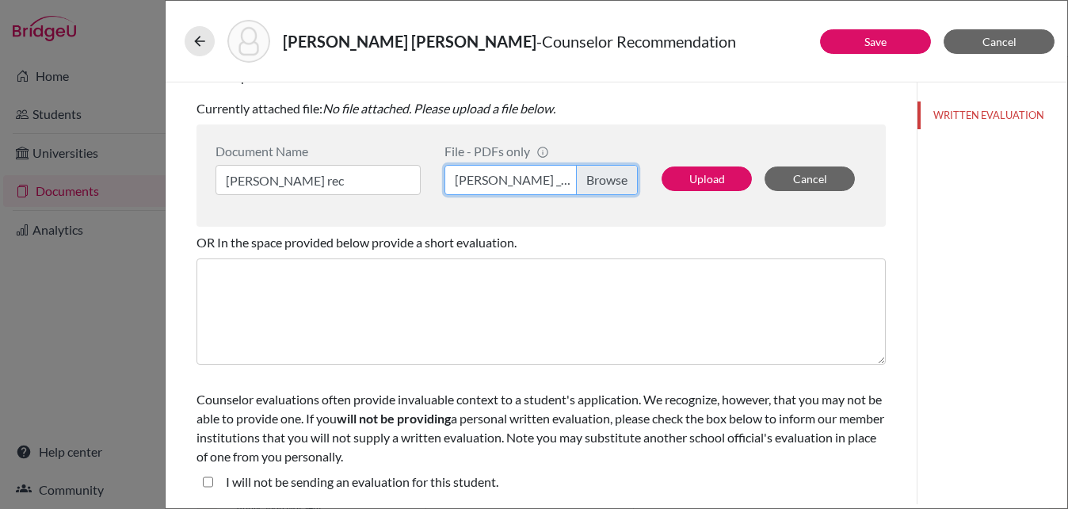
scroll to position [355, 0]
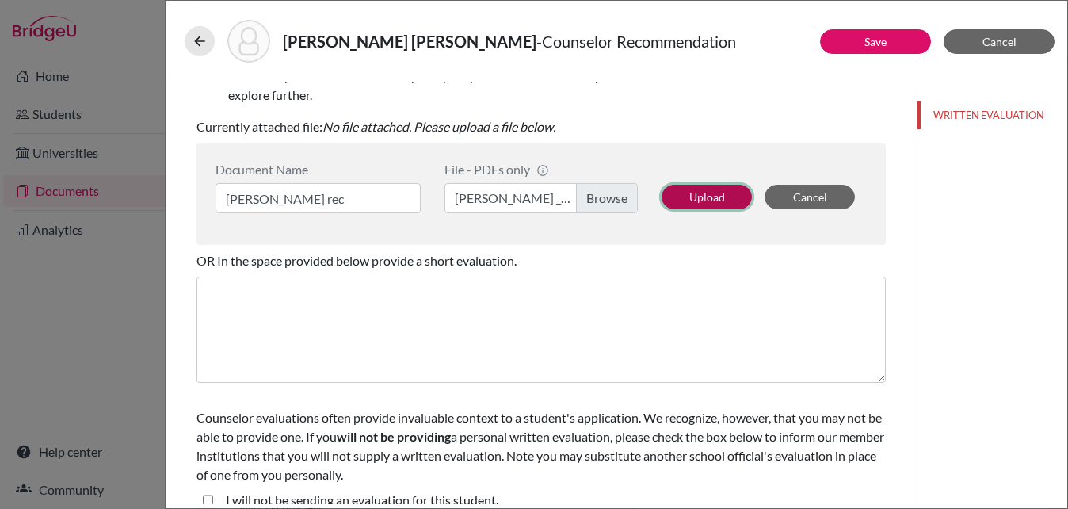
click at [701, 203] on button "Upload" at bounding box center [706, 197] width 90 height 25
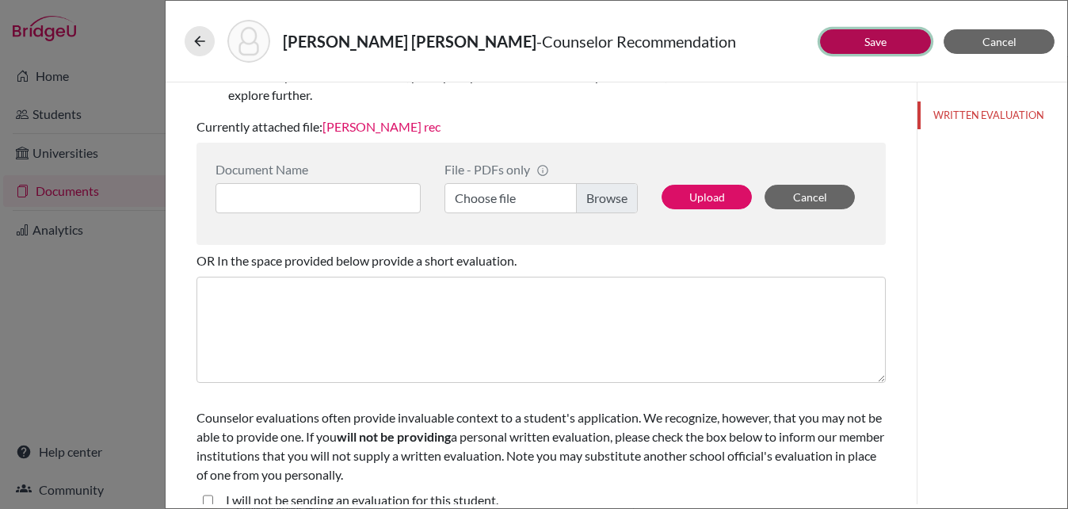
click at [858, 33] on button "Save" at bounding box center [875, 41] width 111 height 25
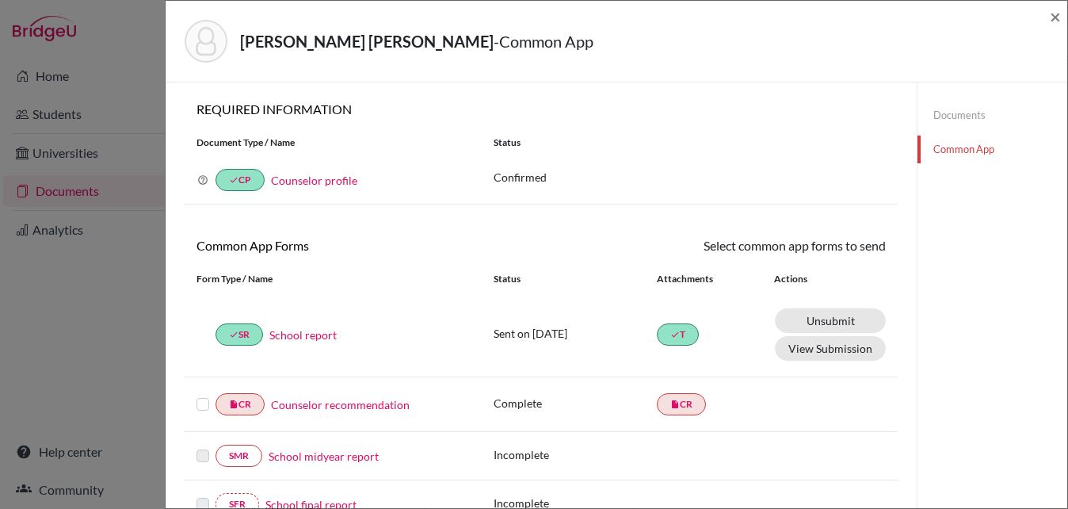
click at [200, 394] on label at bounding box center [202, 394] width 13 height 0
click at [0, 0] on input "checkbox" at bounding box center [0, 0] width 0 height 0
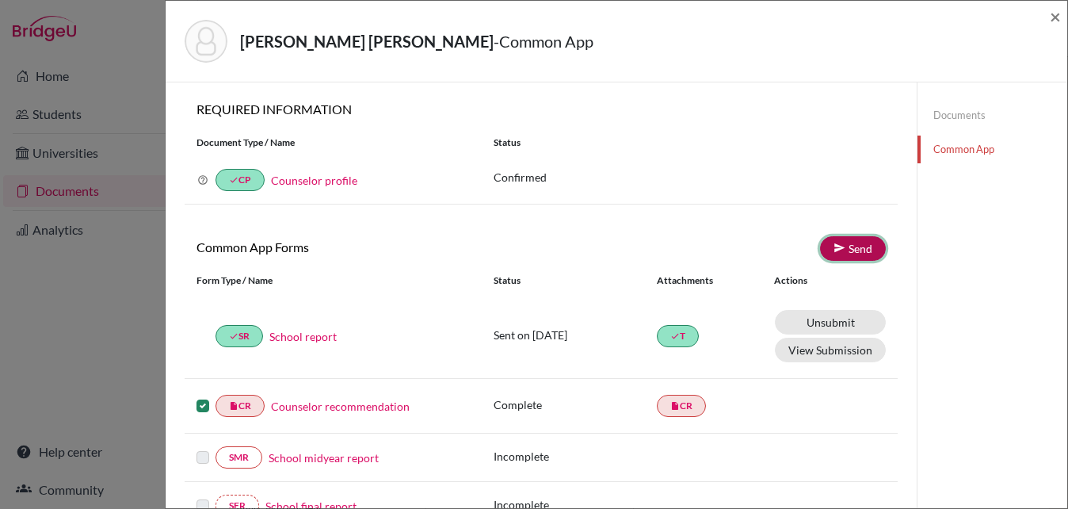
click at [844, 255] on link "Send" at bounding box center [853, 248] width 66 height 25
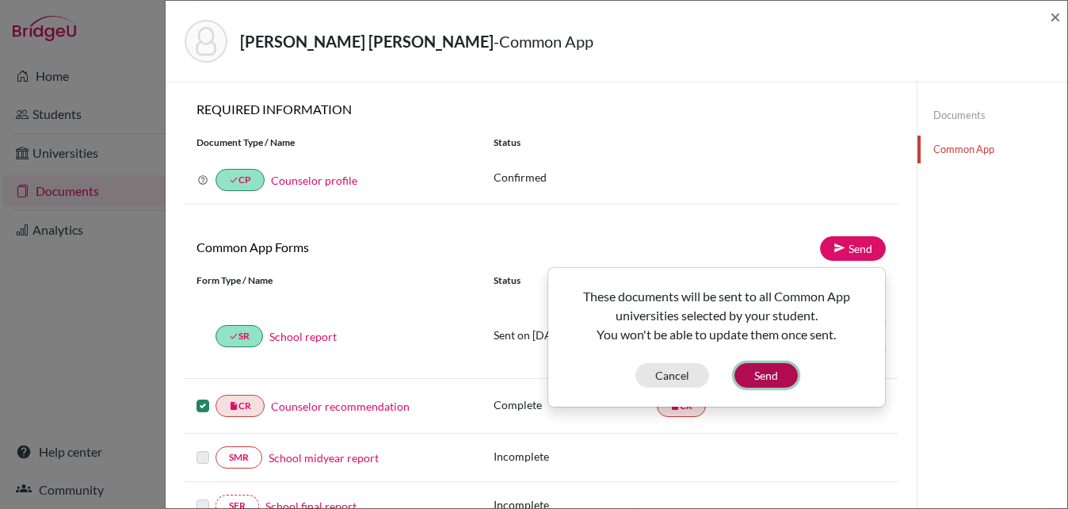
click at [771, 376] on button "Send" at bounding box center [765, 375] width 63 height 25
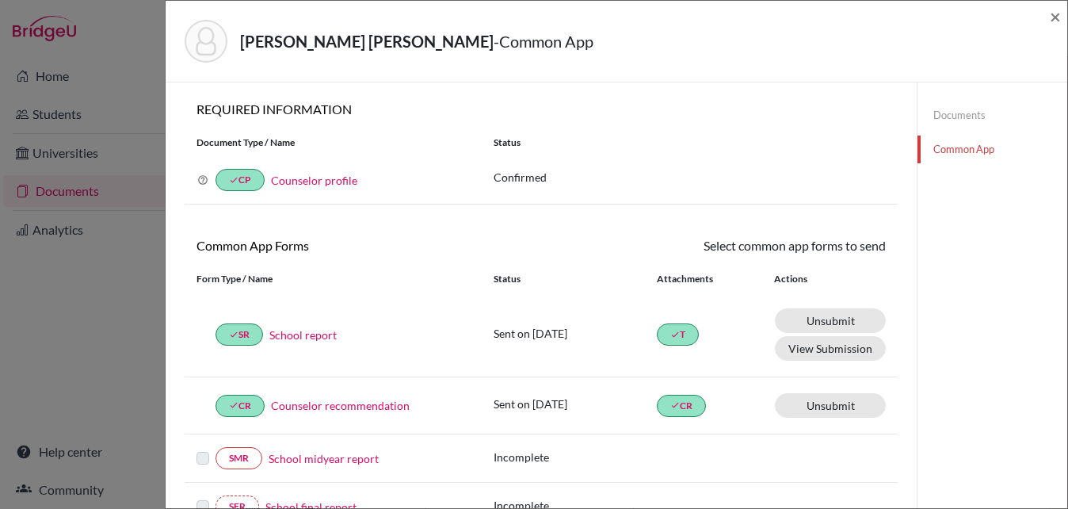
scroll to position [21, 0]
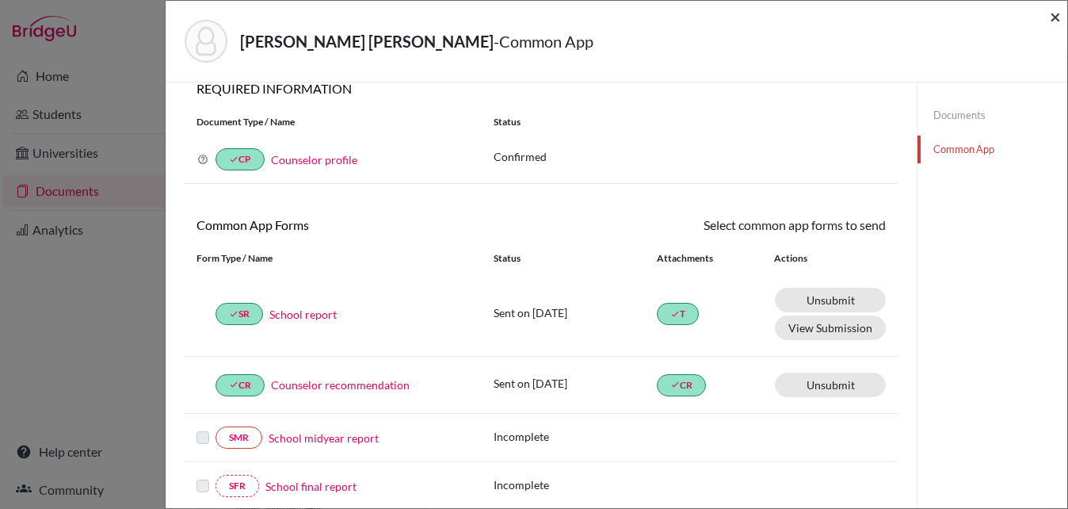
click at [1050, 15] on span "×" at bounding box center [1055, 16] width 11 height 23
